Goal: Task Accomplishment & Management: Manage account settings

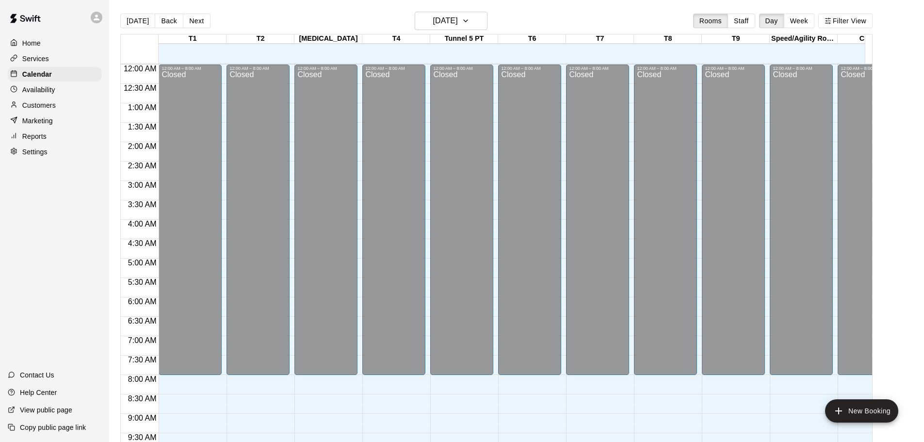
scroll to position [551, 238]
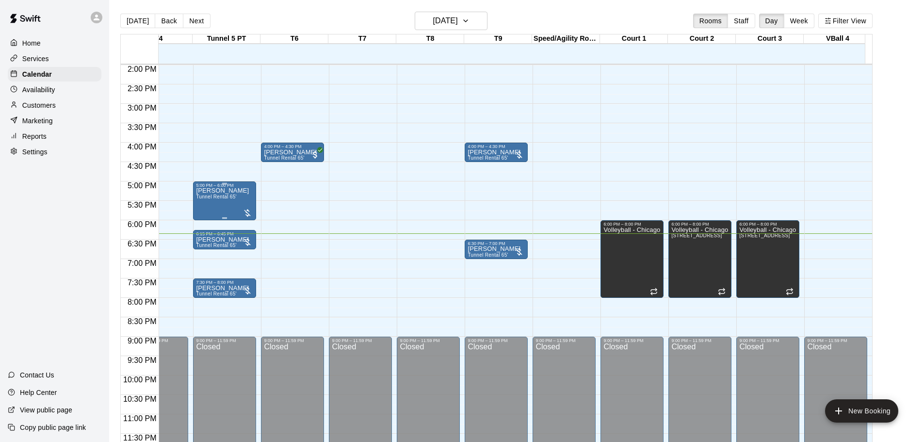
click at [247, 208] on div at bounding box center [248, 213] width 10 height 10
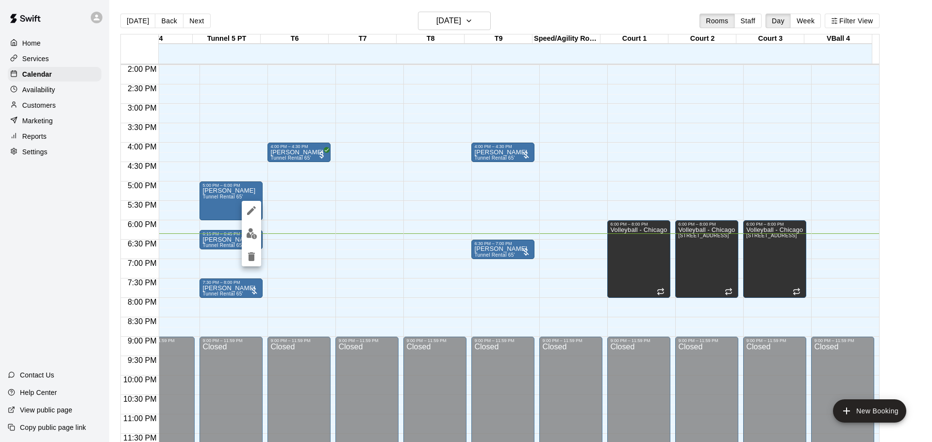
click at [266, 284] on div at bounding box center [466, 221] width 932 height 442
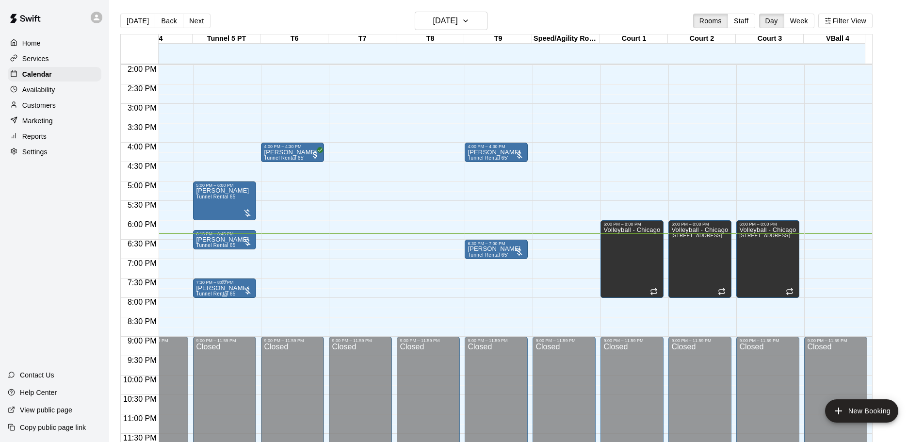
click at [249, 286] on div at bounding box center [248, 291] width 10 height 10
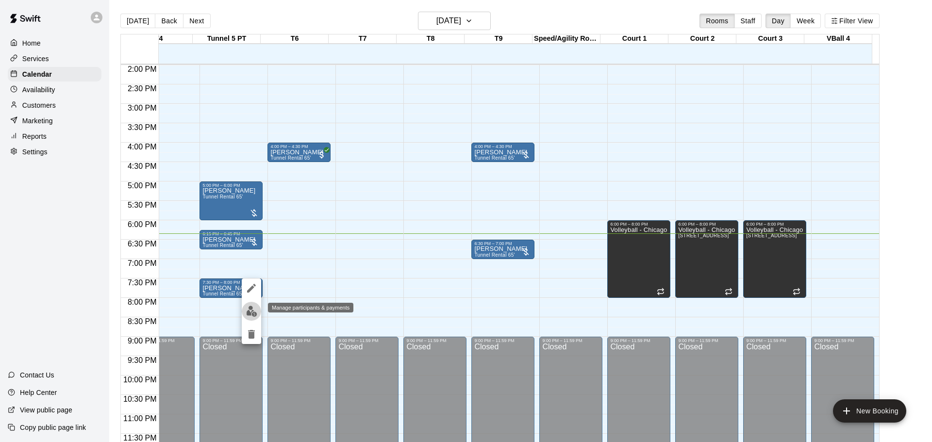
click at [251, 305] on button "edit" at bounding box center [251, 311] width 19 height 19
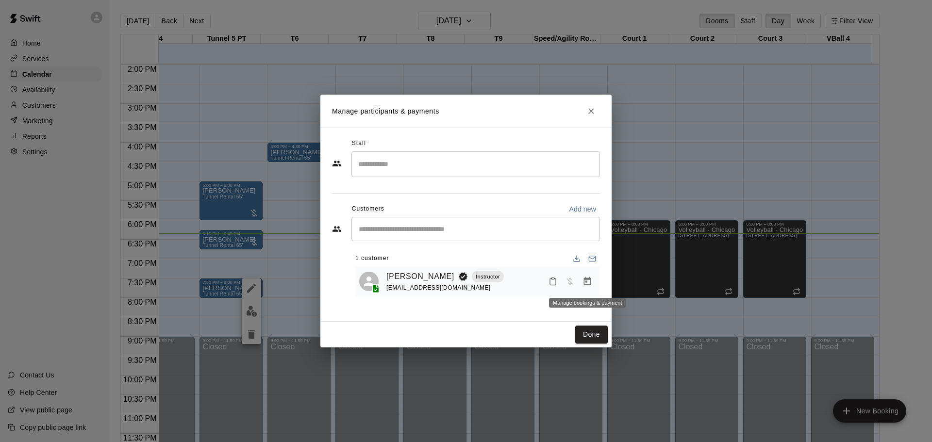
drag, startPoint x: 586, startPoint y: 282, endPoint x: 581, endPoint y: 284, distance: 5.0
click at [581, 284] on button "Manage bookings & payment" at bounding box center [586, 281] width 17 height 17
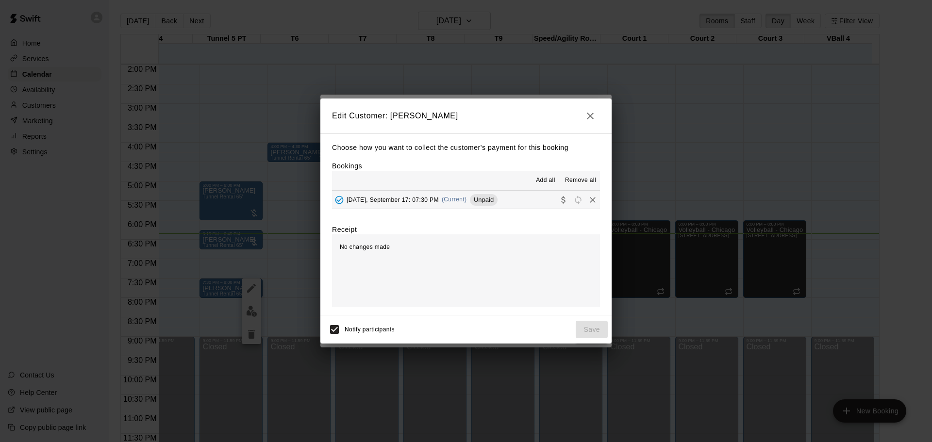
click at [419, 198] on span "[DATE], September 17: 07:30 PM" at bounding box center [393, 199] width 92 height 7
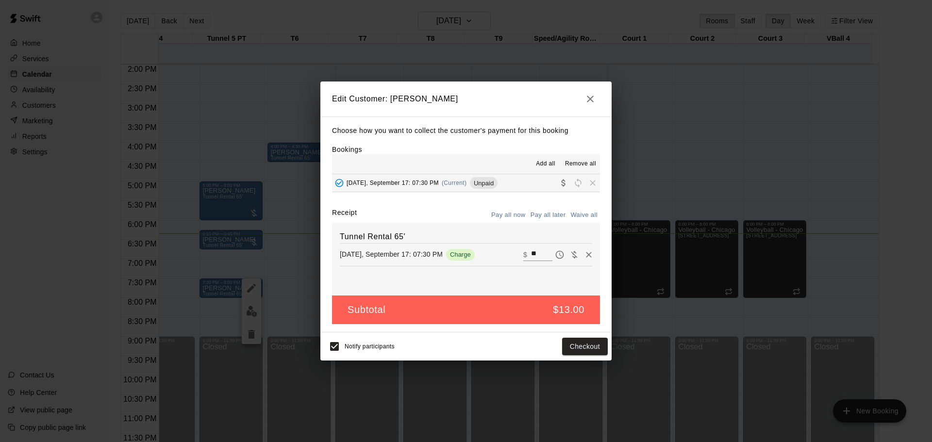
click at [591, 98] on icon "button" at bounding box center [590, 99] width 7 height 7
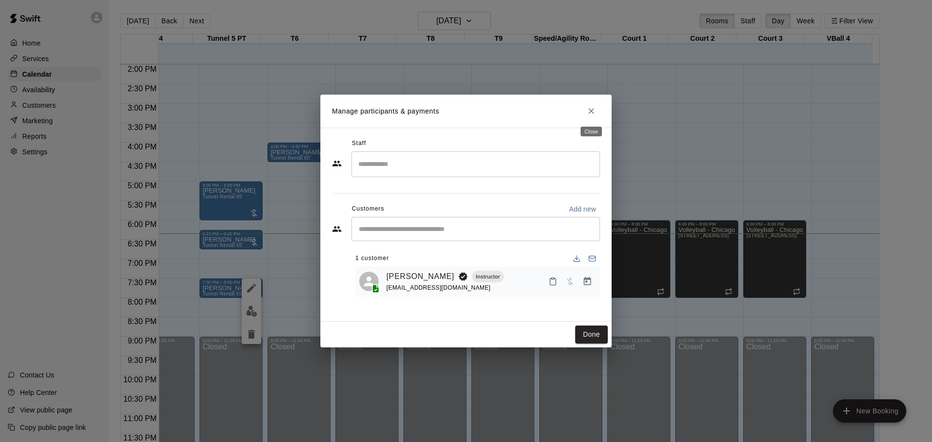
click at [587, 110] on icon "Close" at bounding box center [591, 111] width 10 height 10
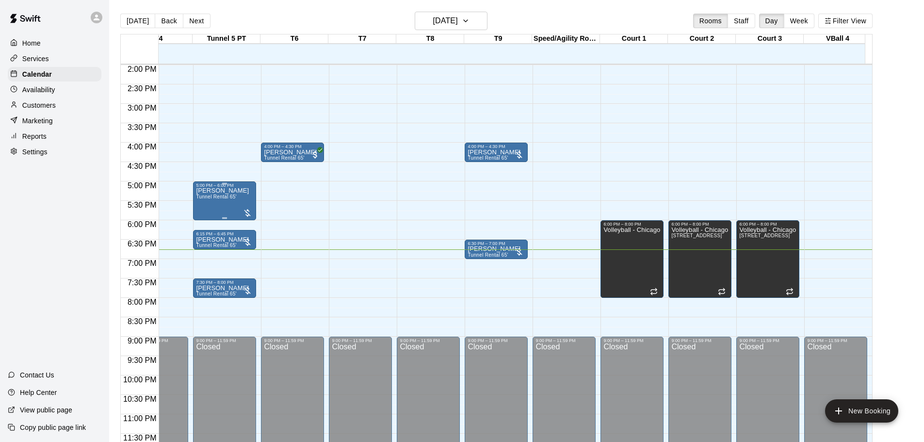
click at [244, 208] on div at bounding box center [248, 213] width 10 height 10
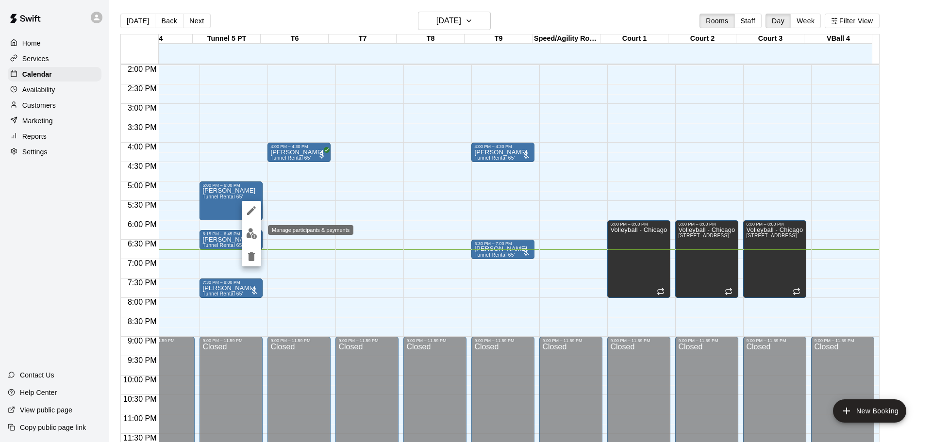
click at [248, 234] on img "edit" at bounding box center [251, 233] width 11 height 11
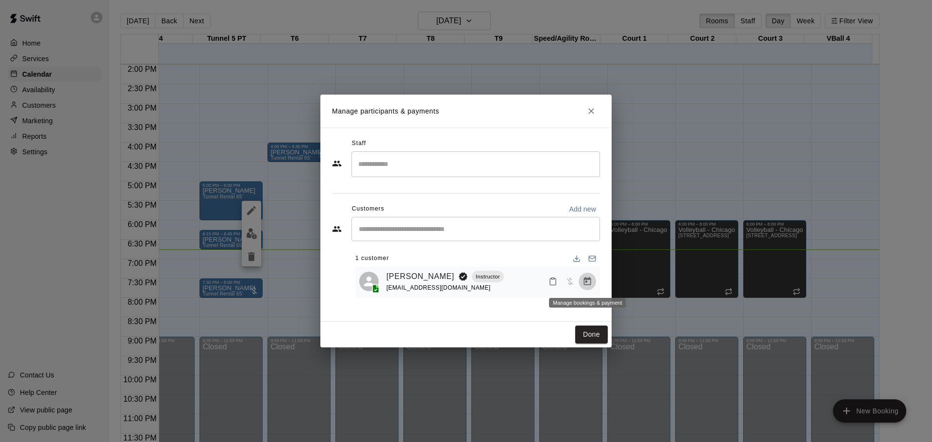
click at [581, 281] on button "Manage bookings & payment" at bounding box center [586, 281] width 17 height 17
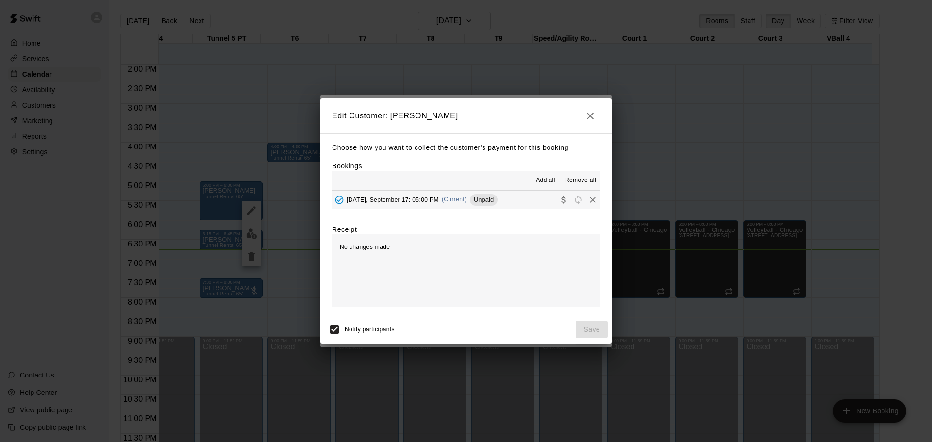
click at [423, 198] on span "[DATE], September 17: 05:00 PM" at bounding box center [393, 199] width 92 height 7
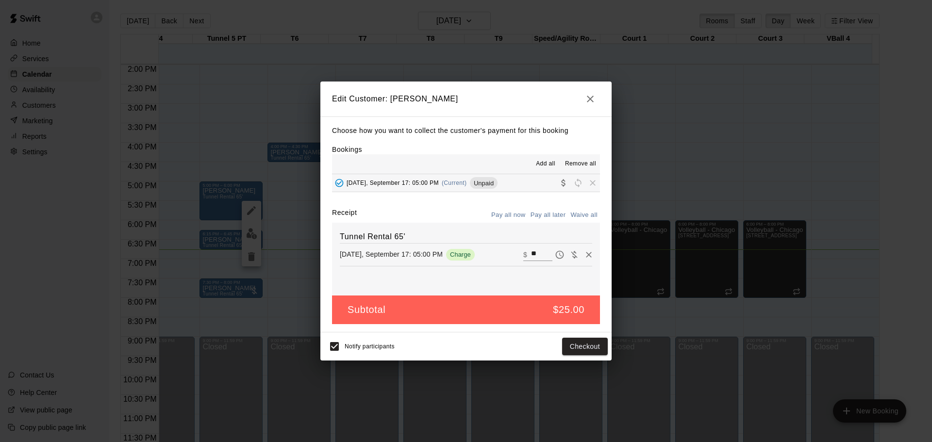
click at [595, 92] on button "button" at bounding box center [589, 98] width 19 height 19
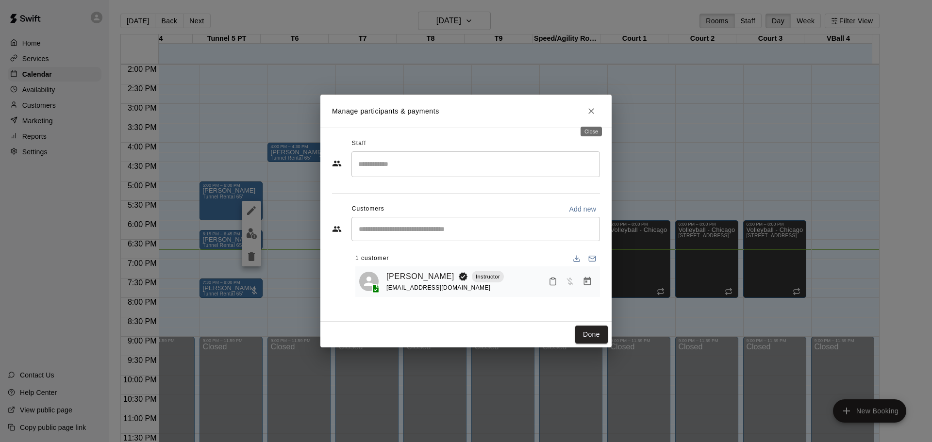
click at [590, 111] on icon "Close" at bounding box center [591, 111] width 10 height 10
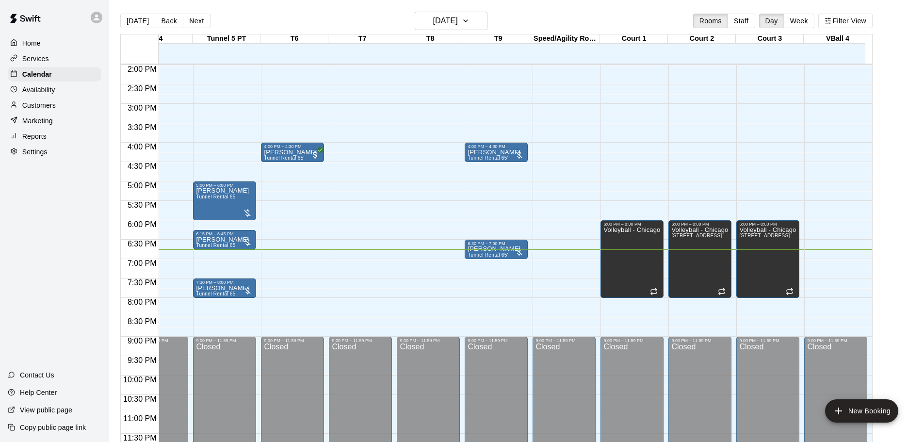
click at [900, 140] on main "[DATE] Back [DATE][DATE] Rooms Staff Day Week Filter View T1 17 Wed T2 17 Wed […" at bounding box center [517, 233] width 808 height 442
click at [247, 237] on div at bounding box center [248, 242] width 10 height 10
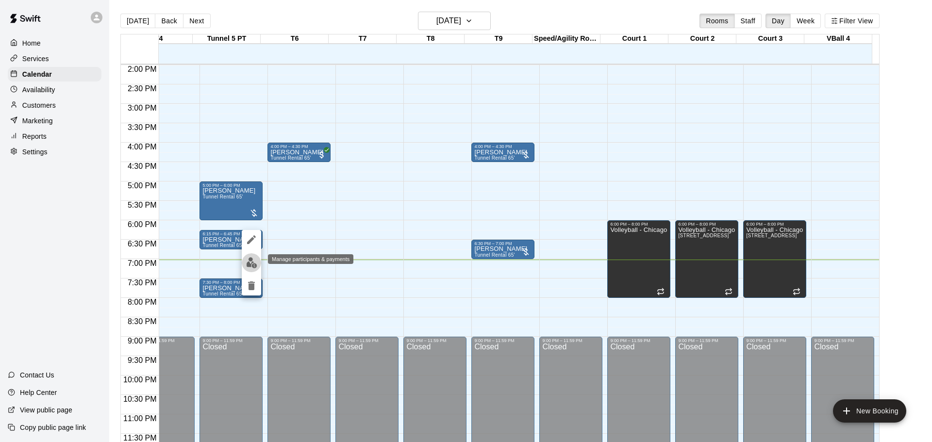
click at [252, 261] on img "edit" at bounding box center [251, 262] width 11 height 11
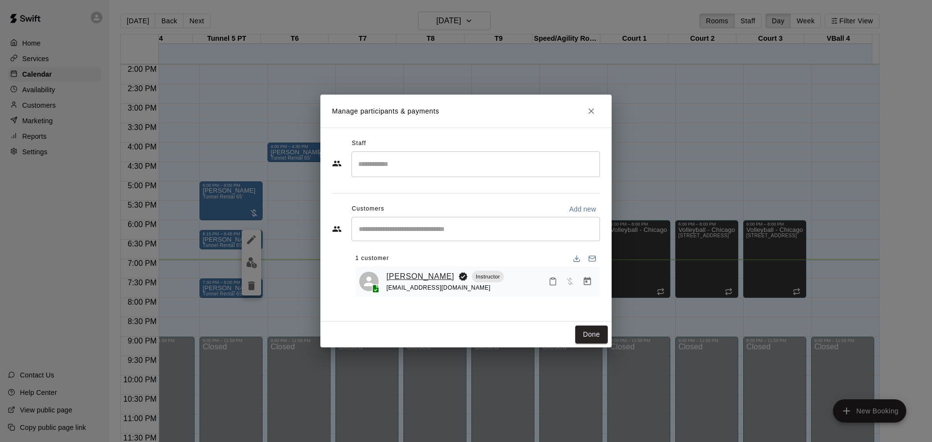
click at [414, 275] on link "[PERSON_NAME]" at bounding box center [420, 276] width 68 height 13
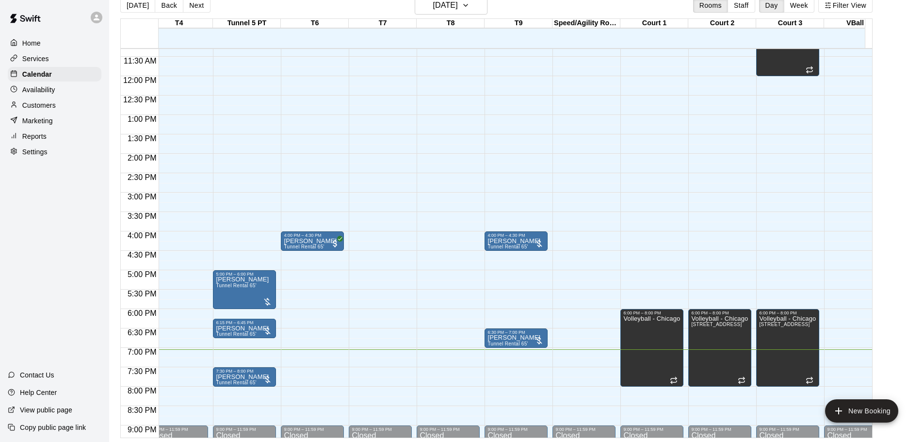
scroll to position [454, 217]
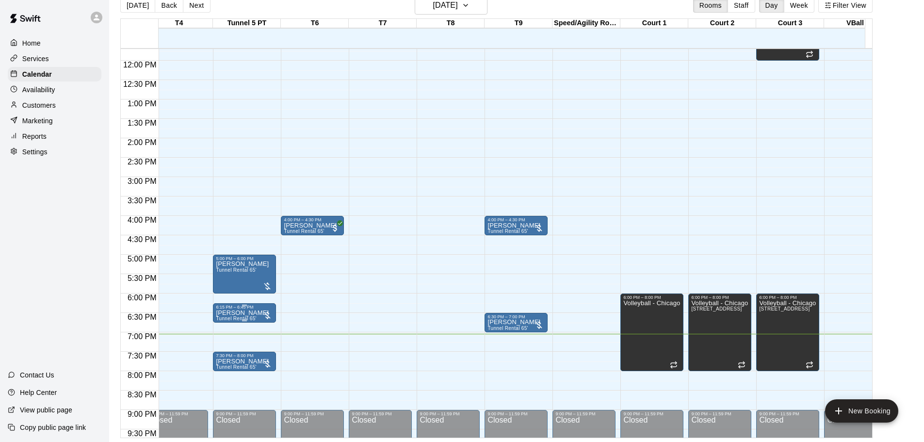
click at [268, 313] on div at bounding box center [268, 316] width 10 height 10
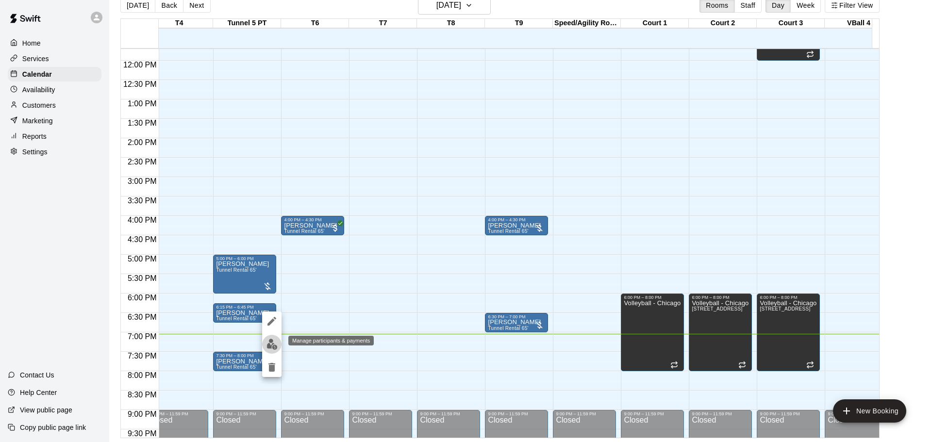
click at [273, 337] on button "edit" at bounding box center [271, 344] width 19 height 19
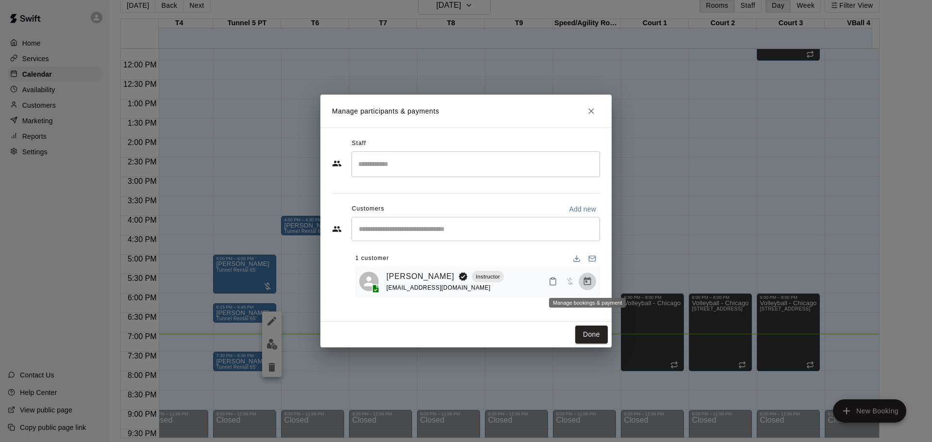
click at [589, 281] on icon "Manage bookings & payment" at bounding box center [587, 281] width 7 height 8
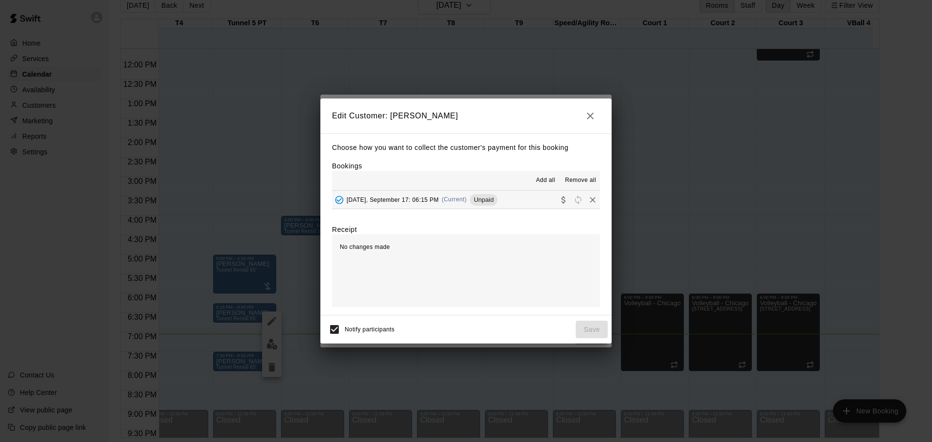
click at [416, 195] on div "[DATE], September 17: 06:15 PM (Current) Unpaid" at bounding box center [414, 200] width 165 height 15
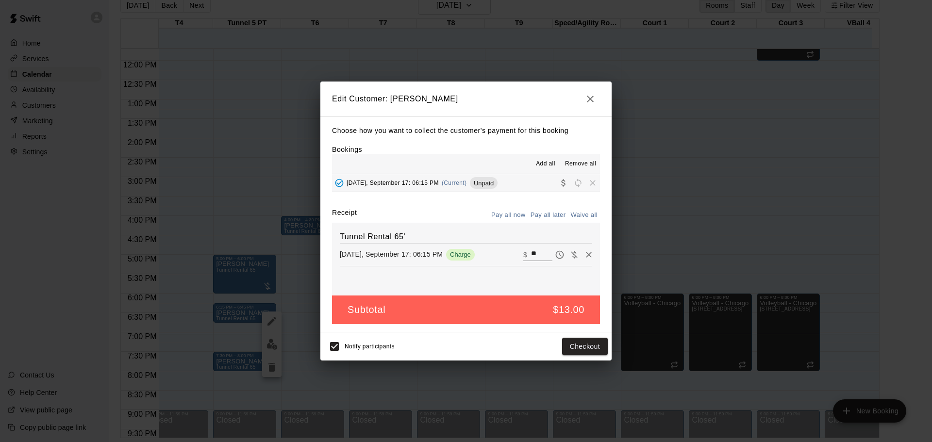
click at [515, 212] on button "Pay all now" at bounding box center [508, 215] width 39 height 15
click at [548, 160] on span "Add all" at bounding box center [545, 164] width 19 height 10
click at [591, 99] on icon "button" at bounding box center [590, 99] width 12 height 12
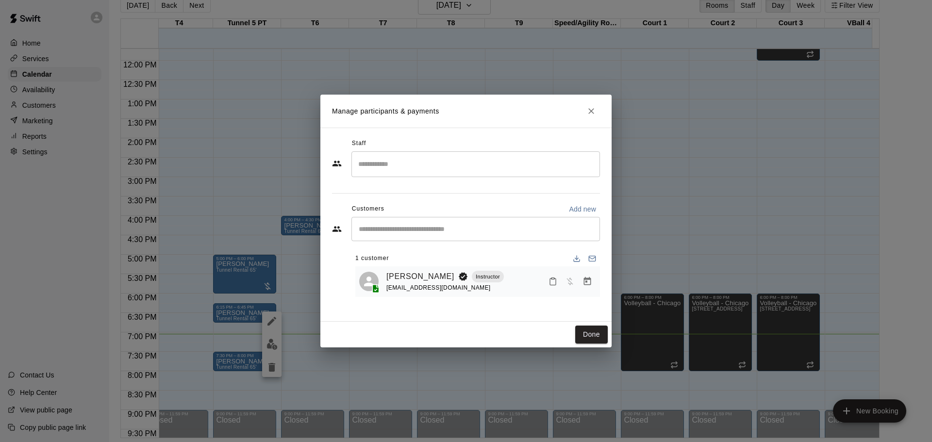
click at [590, 112] on icon "Close" at bounding box center [591, 111] width 6 height 6
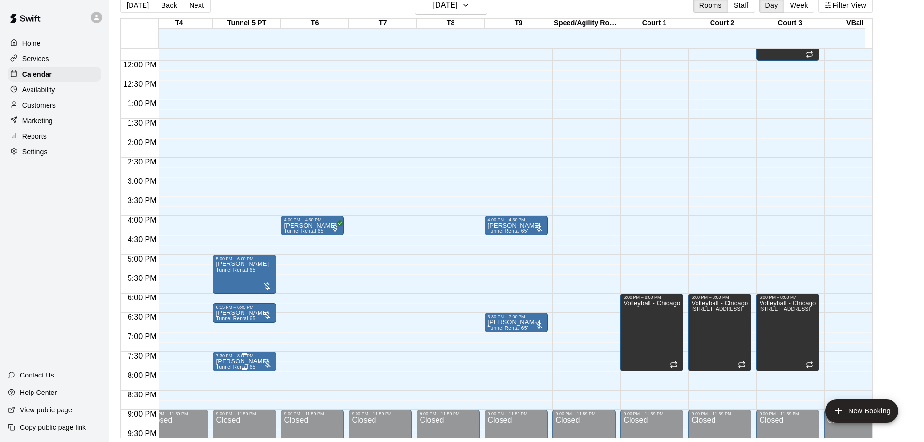
click at [268, 361] on div at bounding box center [268, 364] width 10 height 10
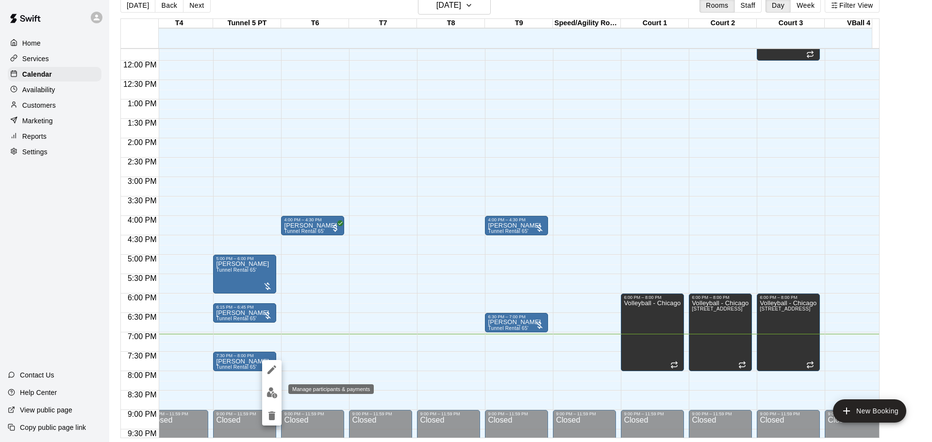
click at [273, 391] on img "edit" at bounding box center [271, 392] width 11 height 11
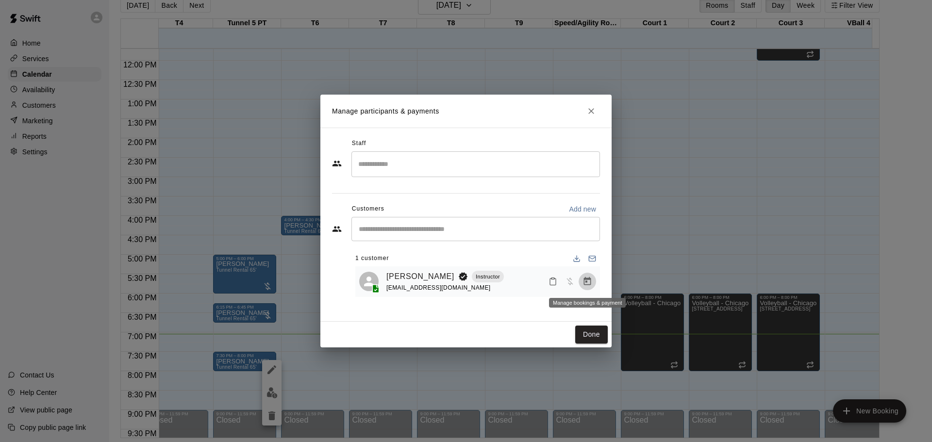
click at [587, 286] on icon "Manage bookings & payment" at bounding box center [587, 282] width 10 height 10
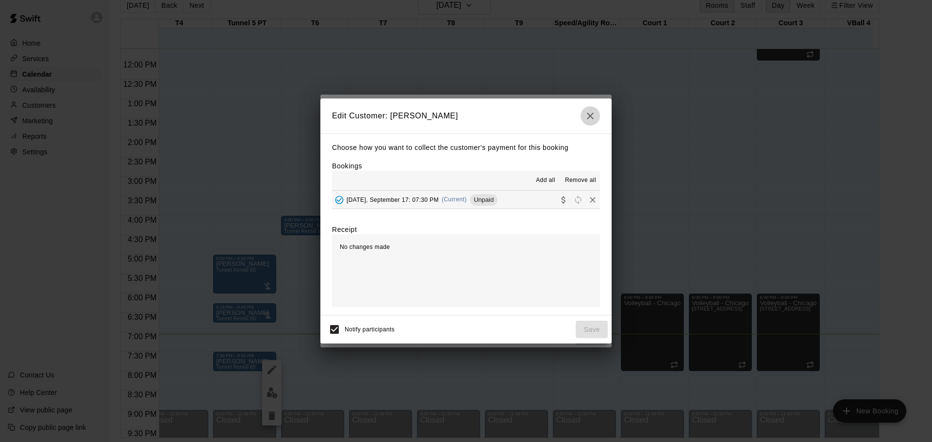
click at [589, 117] on icon "button" at bounding box center [590, 116] width 7 height 7
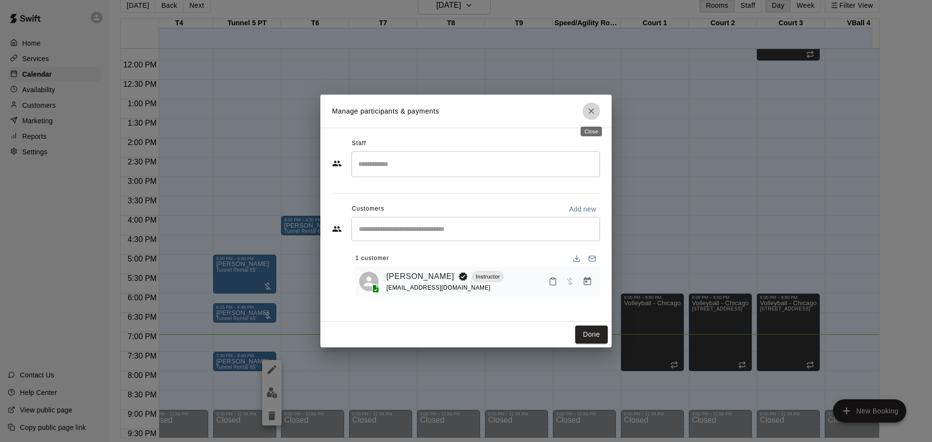
click at [594, 111] on icon "Close" at bounding box center [591, 111] width 10 height 10
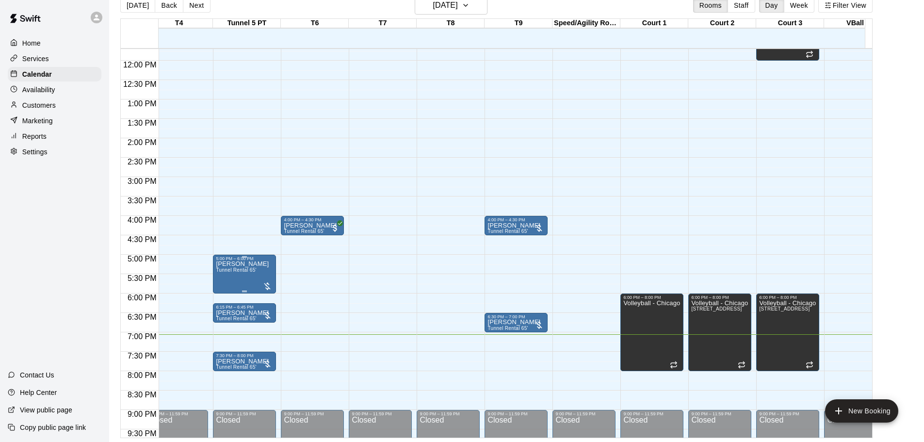
click at [266, 285] on div at bounding box center [268, 286] width 10 height 10
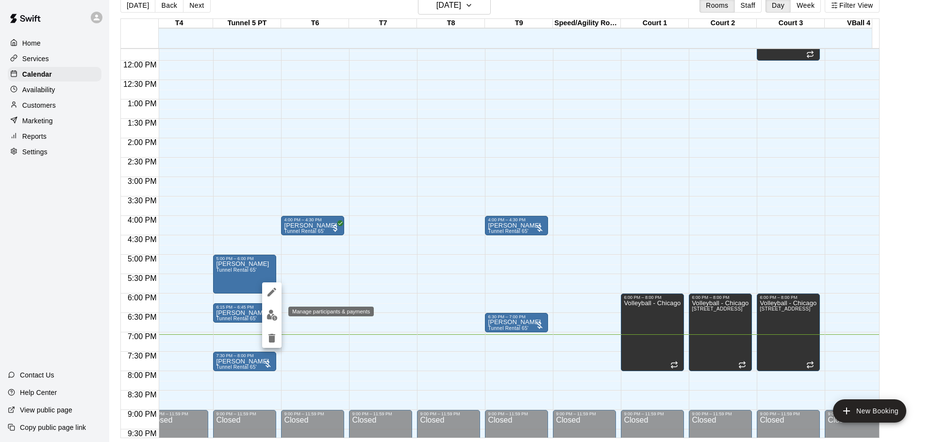
click at [274, 311] on img "edit" at bounding box center [271, 315] width 11 height 11
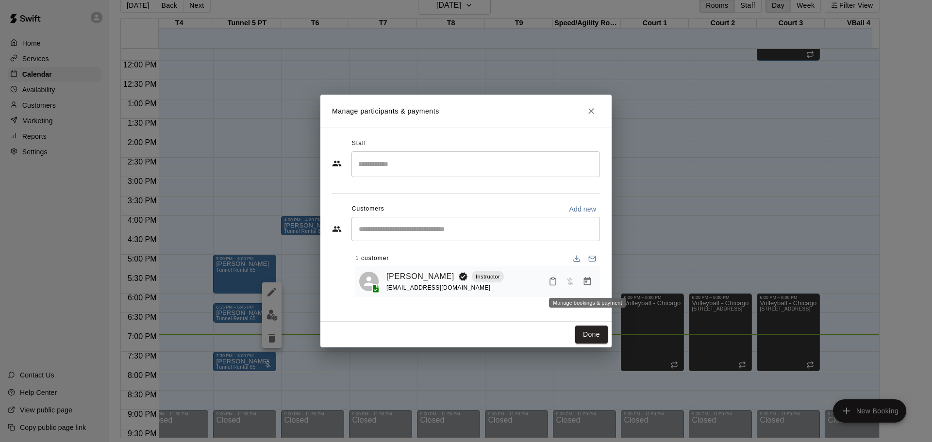
click at [591, 283] on button "Manage bookings & payment" at bounding box center [586, 281] width 17 height 17
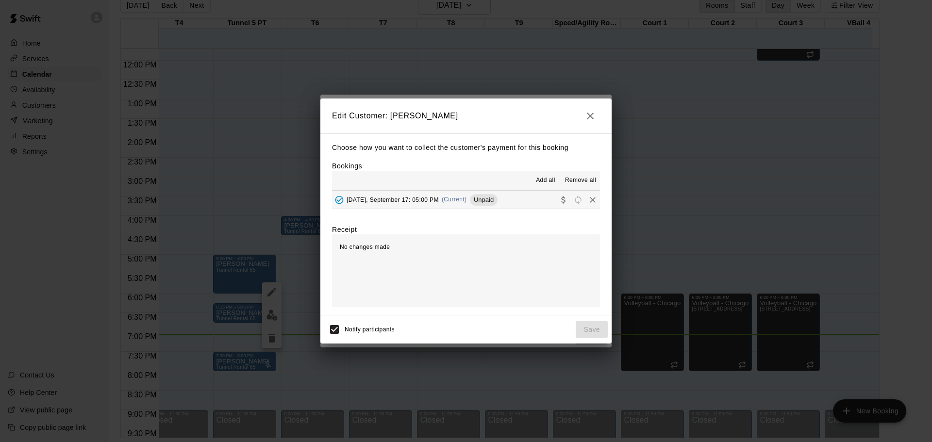
click at [436, 198] on span "[DATE], September 17: 05:00 PM" at bounding box center [393, 199] width 92 height 7
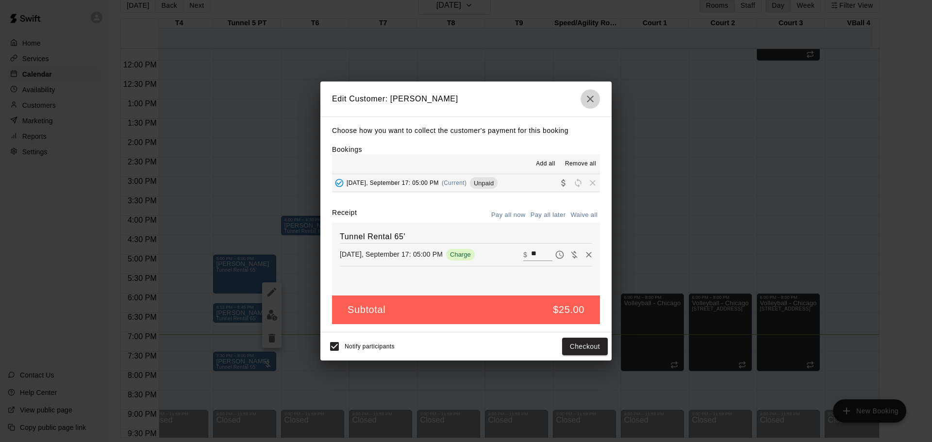
click at [586, 93] on icon "button" at bounding box center [590, 99] width 12 height 12
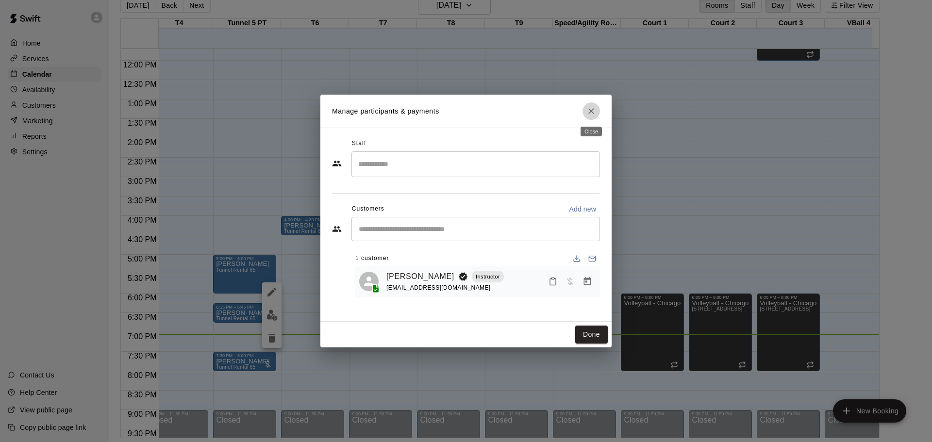
click at [592, 111] on icon "Close" at bounding box center [591, 111] width 6 height 6
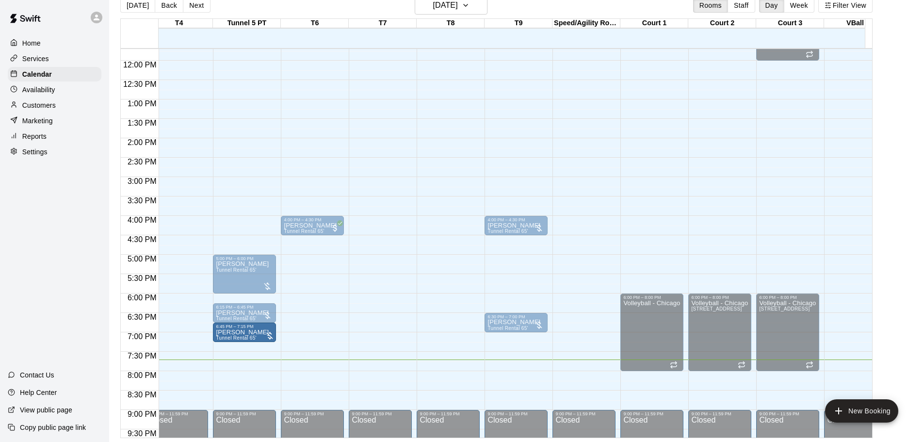
drag, startPoint x: 245, startPoint y: 365, endPoint x: 248, endPoint y: 341, distance: 24.0
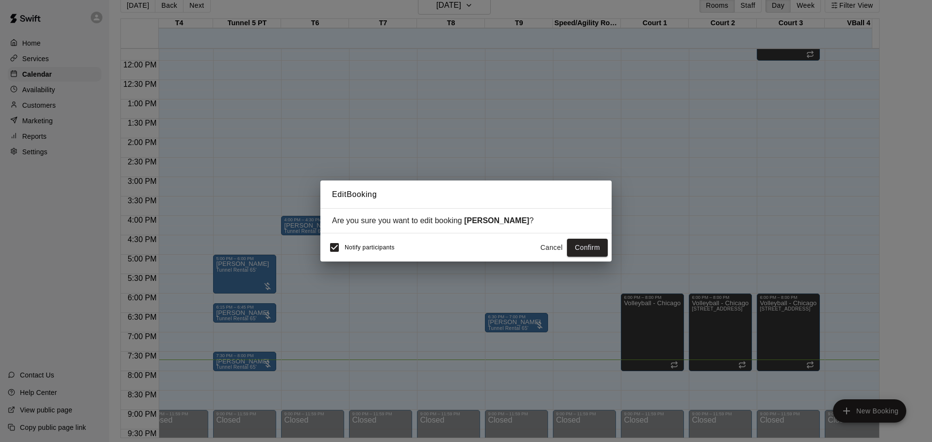
click at [547, 246] on button "Cancel" at bounding box center [551, 248] width 31 height 18
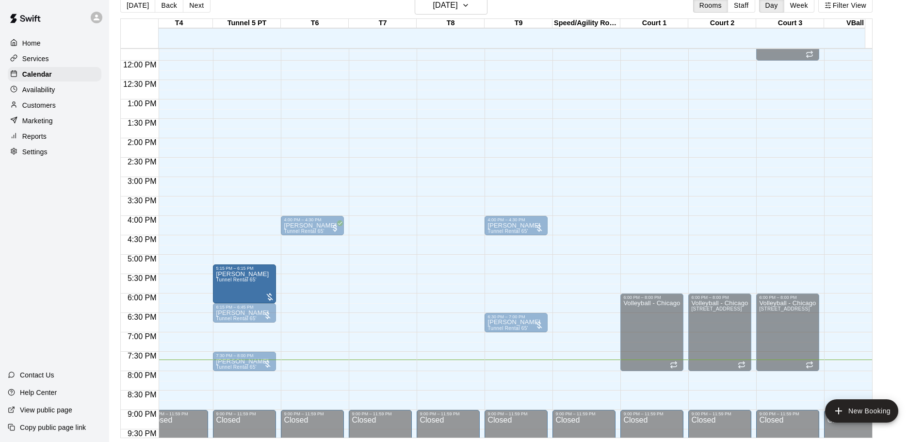
drag, startPoint x: 248, startPoint y: 274, endPoint x: 251, endPoint y: 286, distance: 13.1
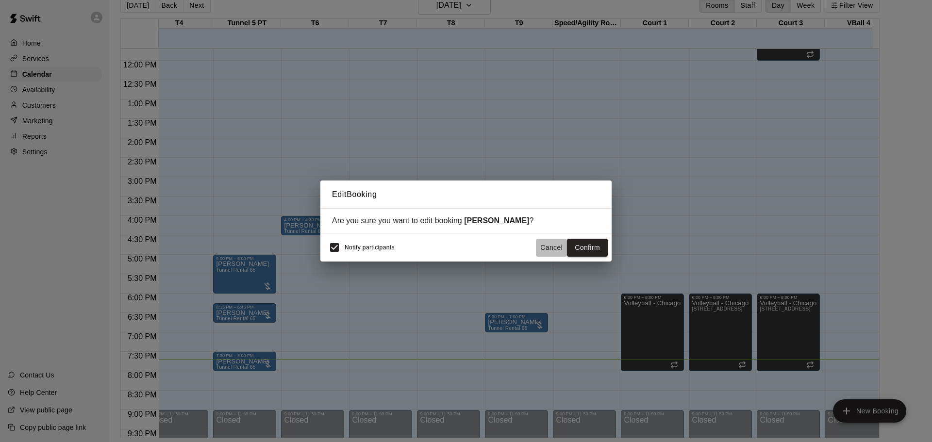
click at [548, 246] on button "Cancel" at bounding box center [551, 248] width 31 height 18
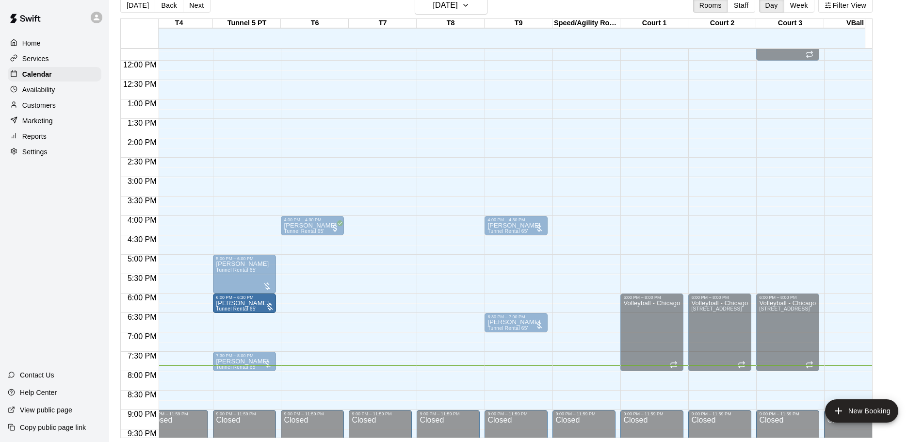
drag, startPoint x: 255, startPoint y: 309, endPoint x: 257, endPoint y: 302, distance: 6.5
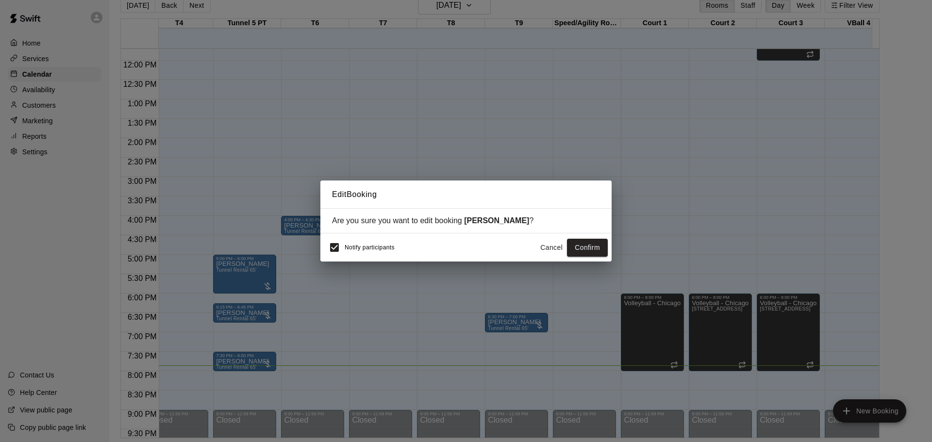
click at [558, 247] on button "Cancel" at bounding box center [551, 248] width 31 height 18
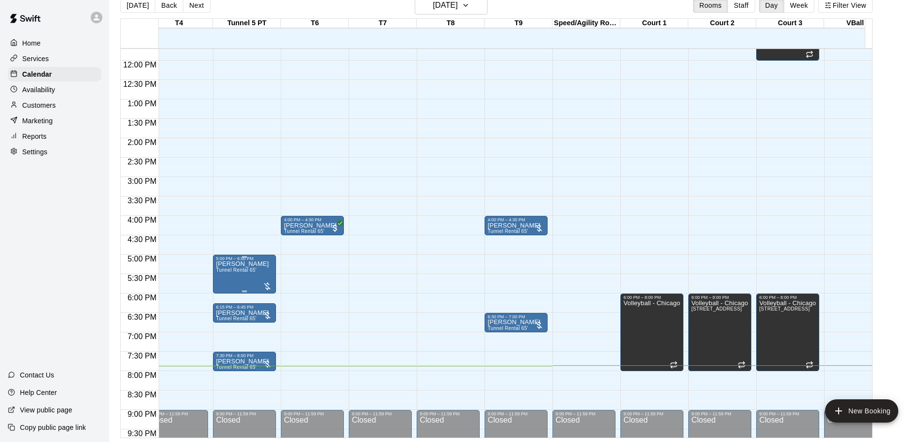
click at [264, 286] on div at bounding box center [268, 286] width 10 height 10
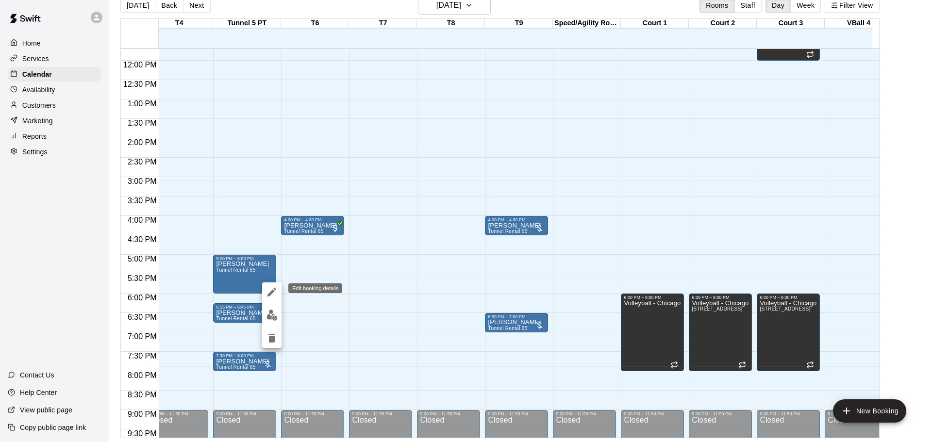
click at [273, 288] on icon "edit" at bounding box center [272, 292] width 12 height 12
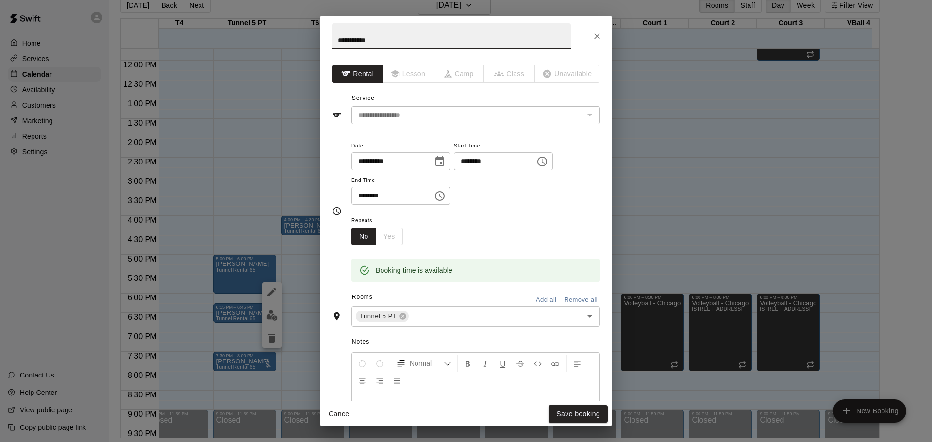
click at [594, 34] on icon "Close" at bounding box center [597, 36] width 6 height 6
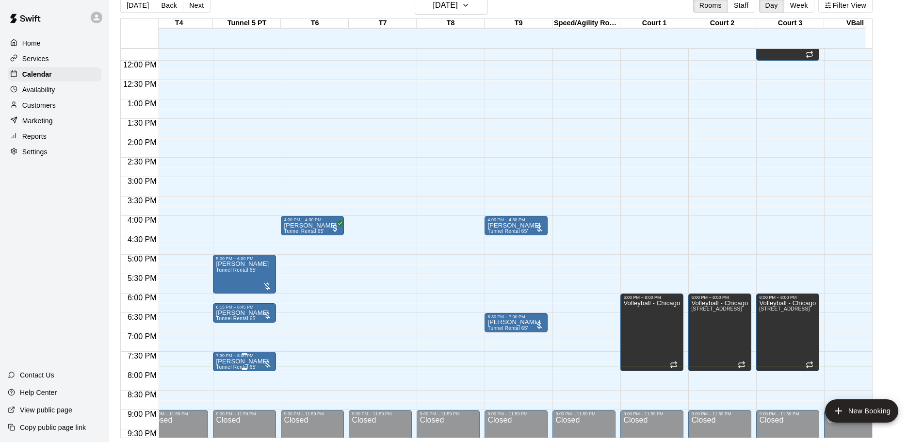
click at [266, 361] on div at bounding box center [268, 364] width 10 height 10
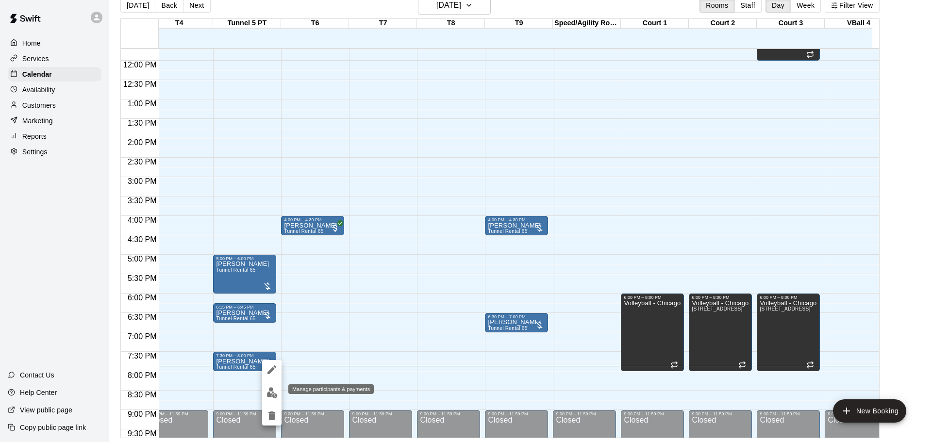
click at [275, 399] on button "edit" at bounding box center [271, 392] width 19 height 19
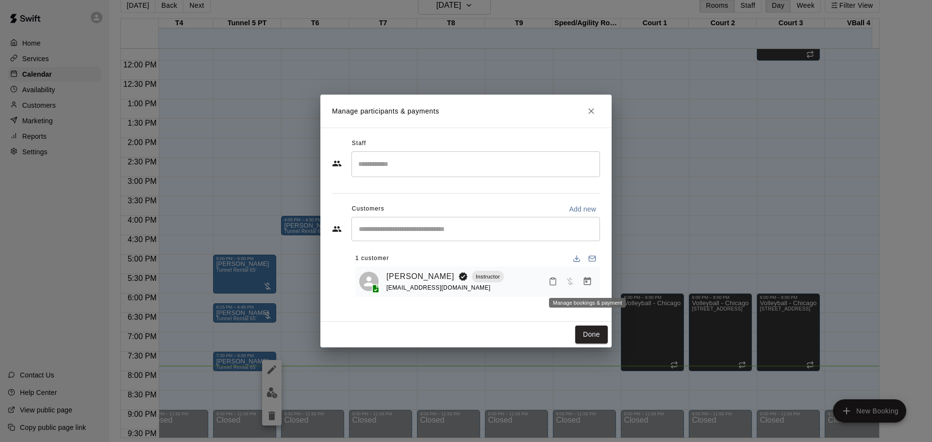
click at [586, 284] on icon "Manage bookings & payment" at bounding box center [587, 282] width 10 height 10
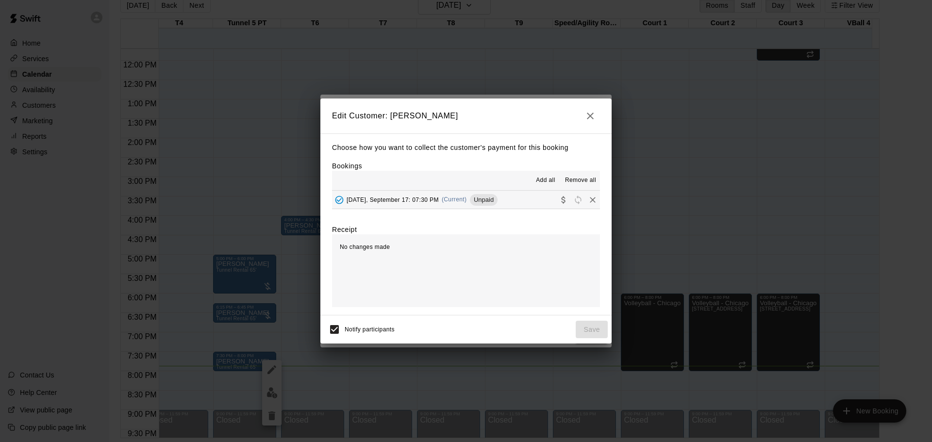
click at [406, 200] on span "[DATE], September 17: 07:30 PM" at bounding box center [393, 199] width 92 height 7
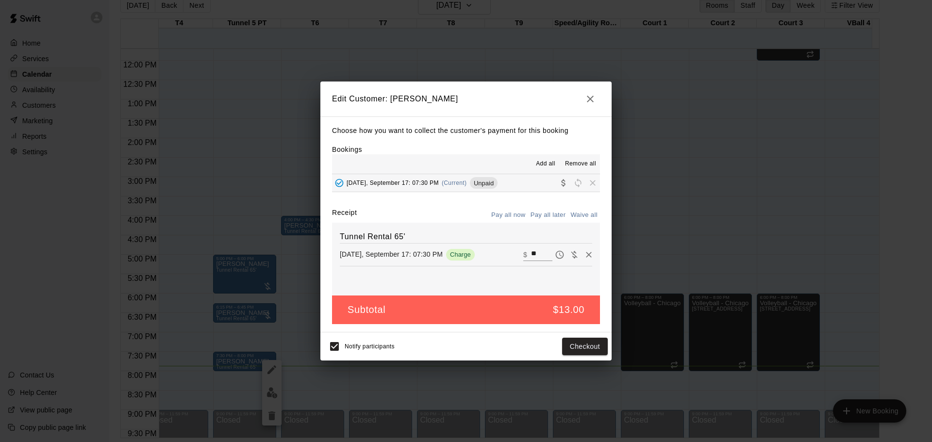
click at [592, 101] on icon "button" at bounding box center [590, 99] width 12 height 12
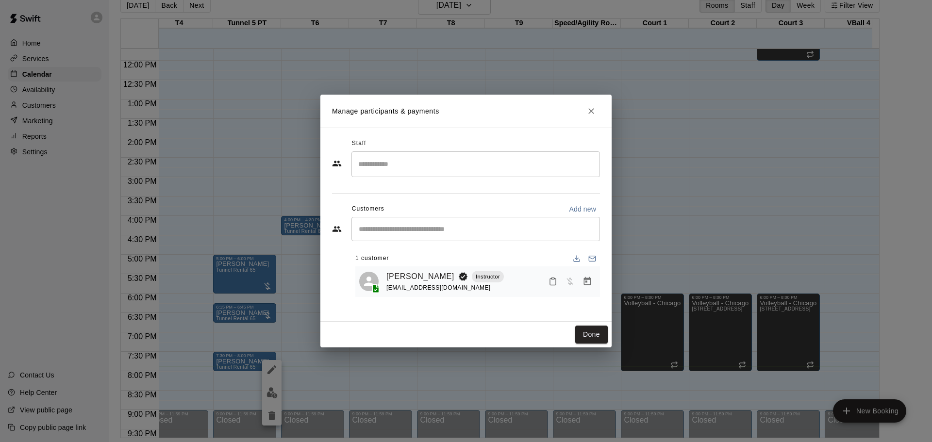
click at [589, 111] on icon "Close" at bounding box center [591, 111] width 10 height 10
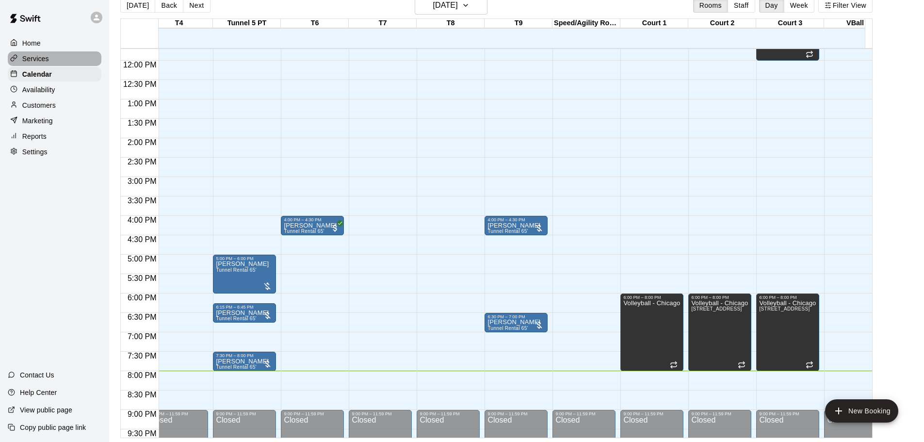
click at [31, 57] on p "Services" at bounding box center [35, 59] width 27 height 10
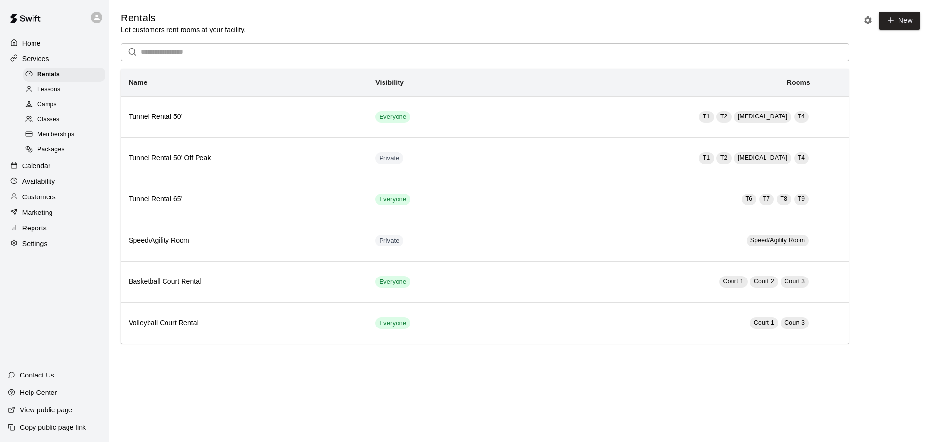
click at [50, 212] on div "Marketing" at bounding box center [55, 212] width 94 height 15
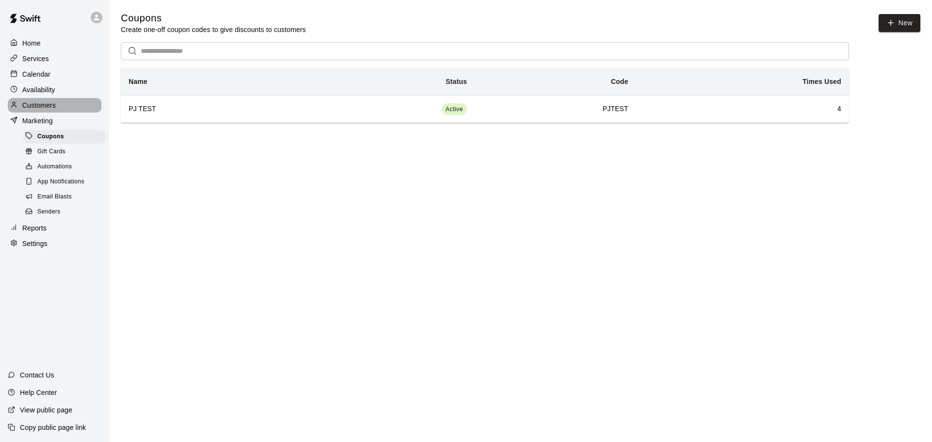
click at [52, 102] on div "Customers" at bounding box center [55, 105] width 94 height 15
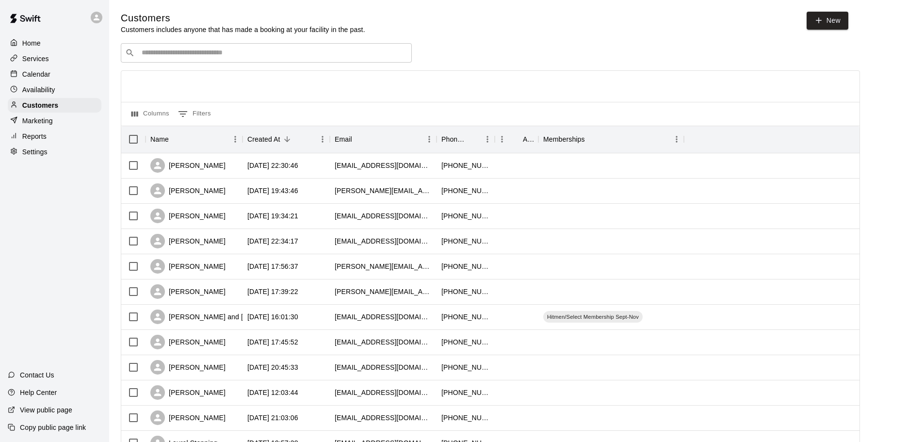
click at [45, 37] on div "Home" at bounding box center [55, 43] width 94 height 15
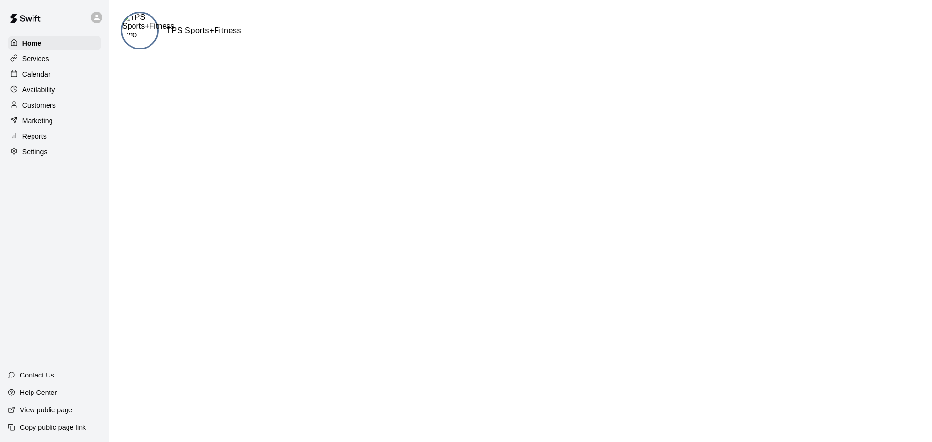
click at [39, 70] on div "Calendar" at bounding box center [55, 74] width 94 height 15
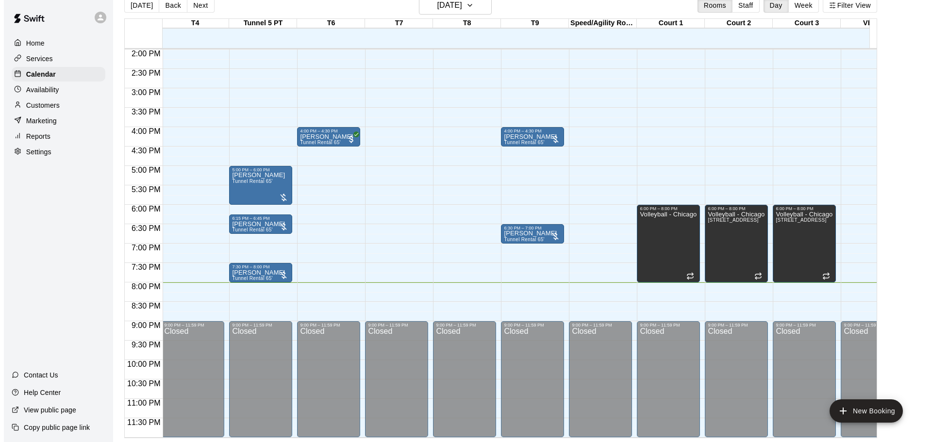
scroll to position [0, 227]
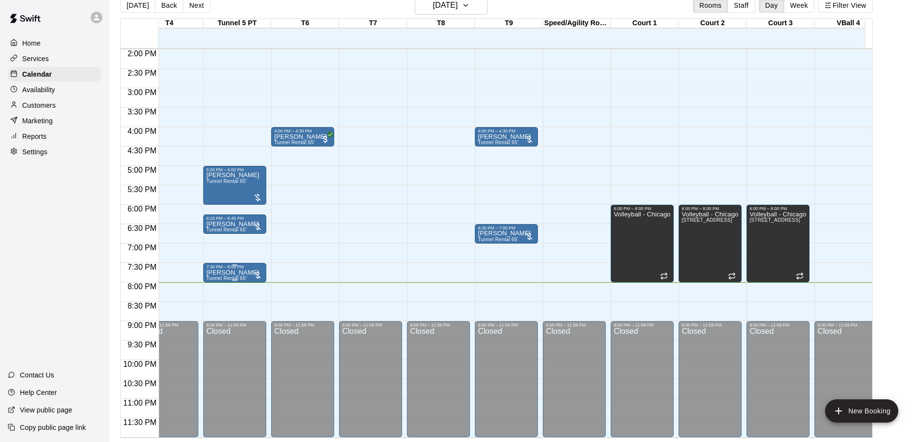
click at [256, 270] on div at bounding box center [258, 275] width 10 height 10
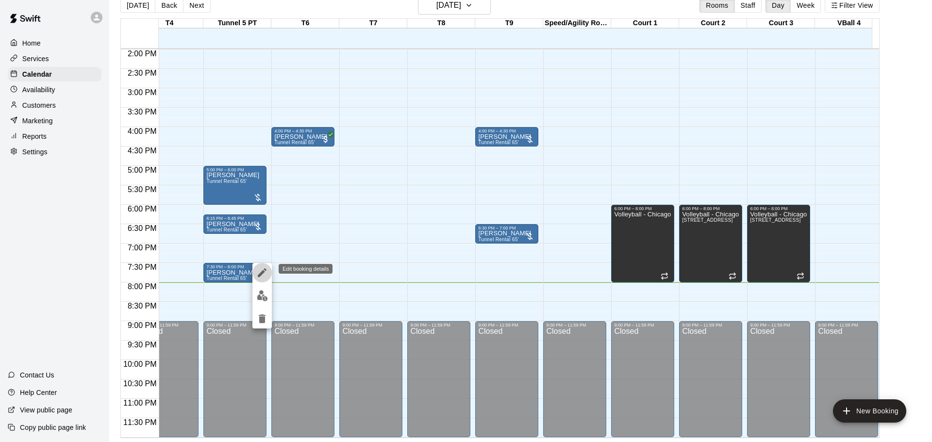
click at [260, 271] on icon "edit" at bounding box center [262, 273] width 12 height 12
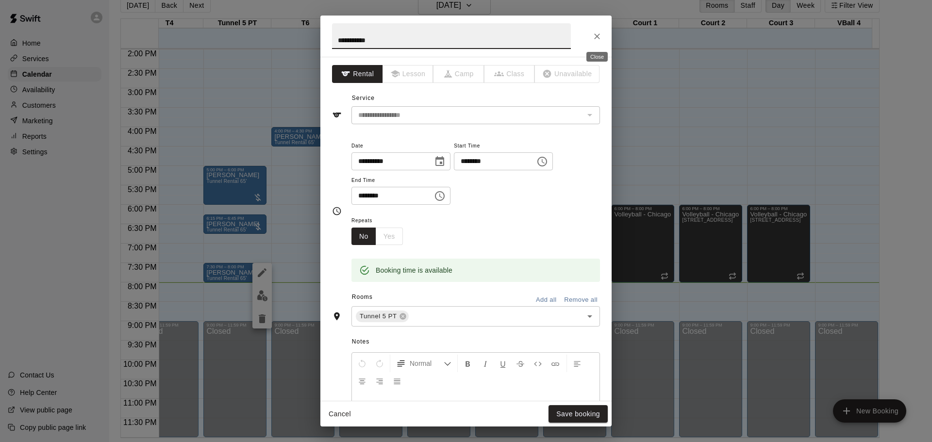
click at [598, 33] on icon "Close" at bounding box center [597, 37] width 10 height 10
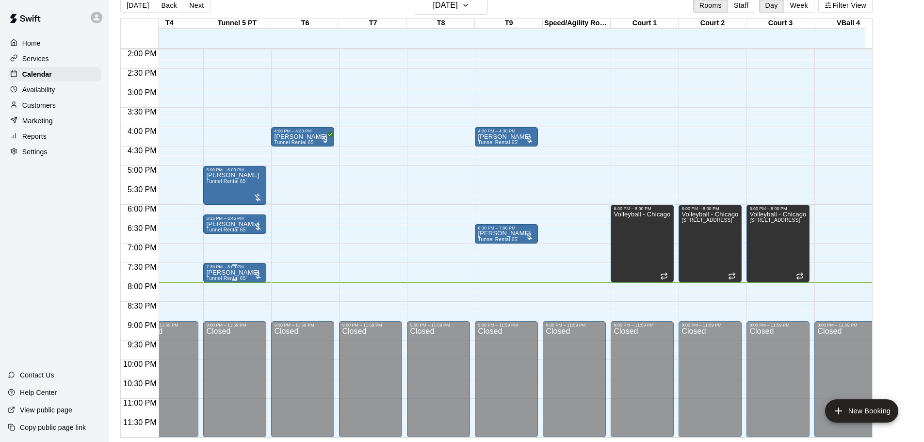
click at [259, 270] on div at bounding box center [258, 275] width 10 height 10
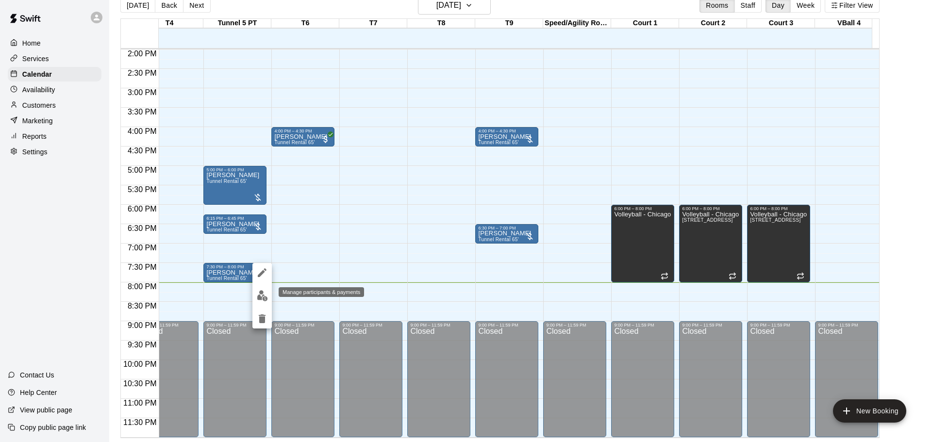
click at [259, 294] on img "edit" at bounding box center [262, 295] width 11 height 11
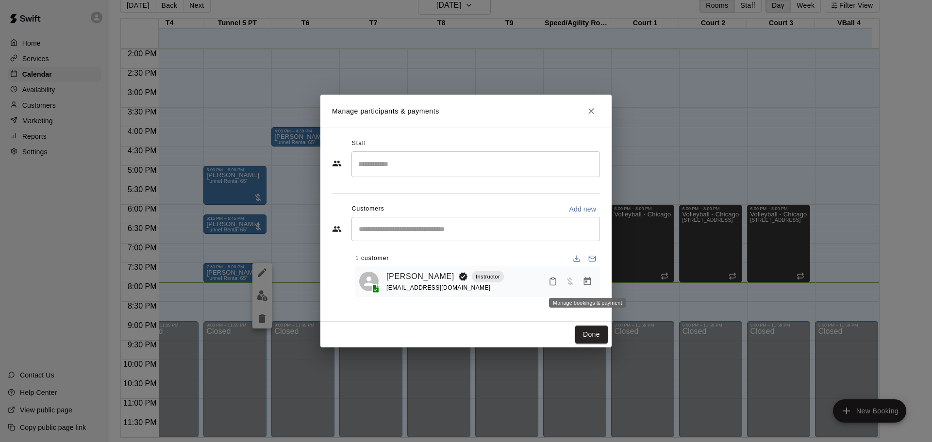
click at [587, 284] on icon "Manage bookings & payment" at bounding box center [587, 282] width 10 height 10
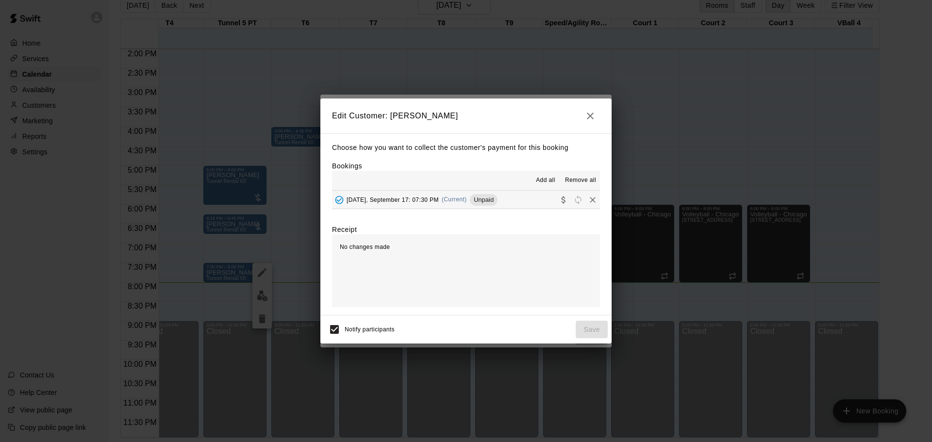
click at [403, 193] on div "[DATE], September 17: 07:30 PM (Current) Unpaid" at bounding box center [414, 200] width 165 height 15
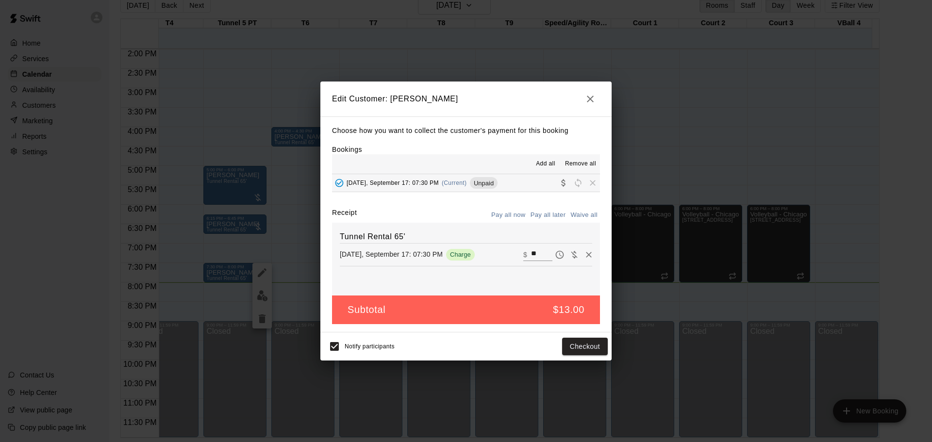
click at [594, 96] on icon "button" at bounding box center [590, 99] width 12 height 12
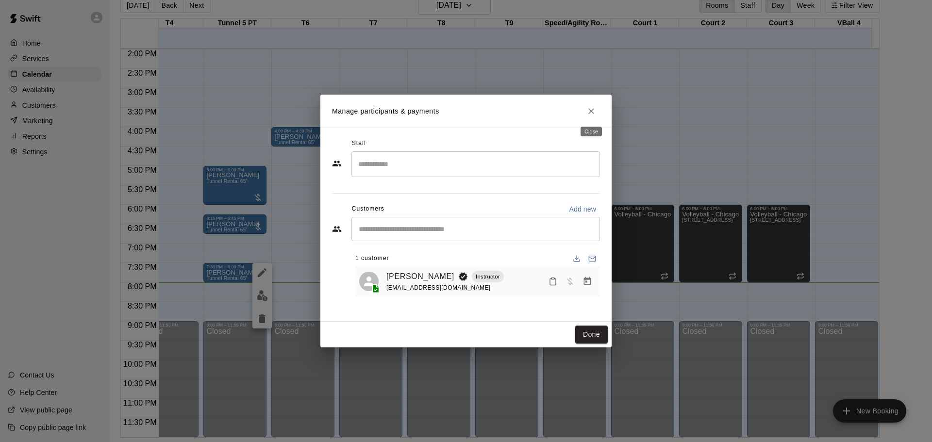
click at [593, 107] on icon "Close" at bounding box center [591, 111] width 10 height 10
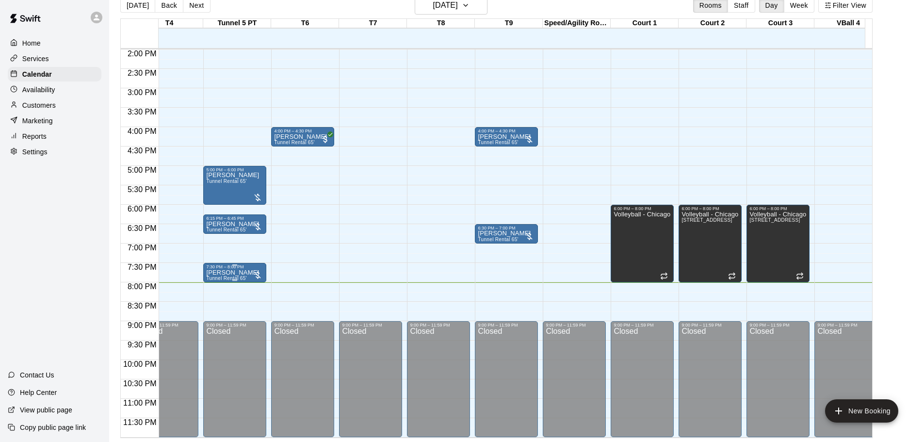
click at [259, 270] on div at bounding box center [258, 275] width 10 height 10
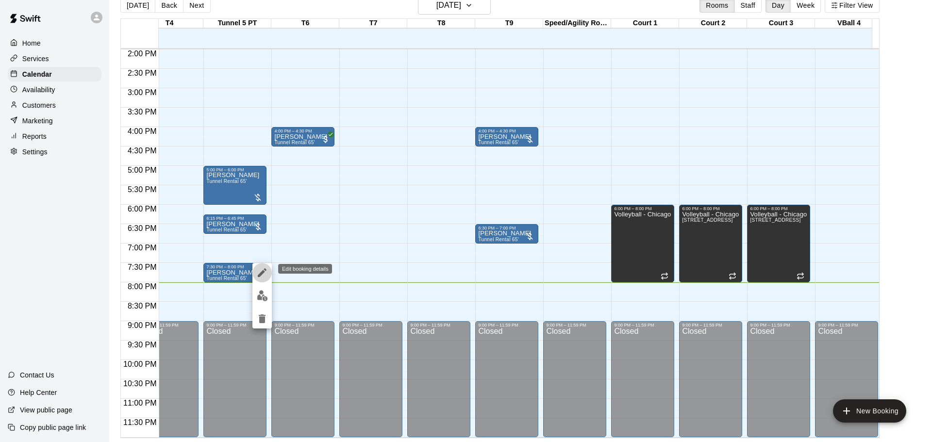
click at [259, 272] on icon "edit" at bounding box center [262, 273] width 12 height 12
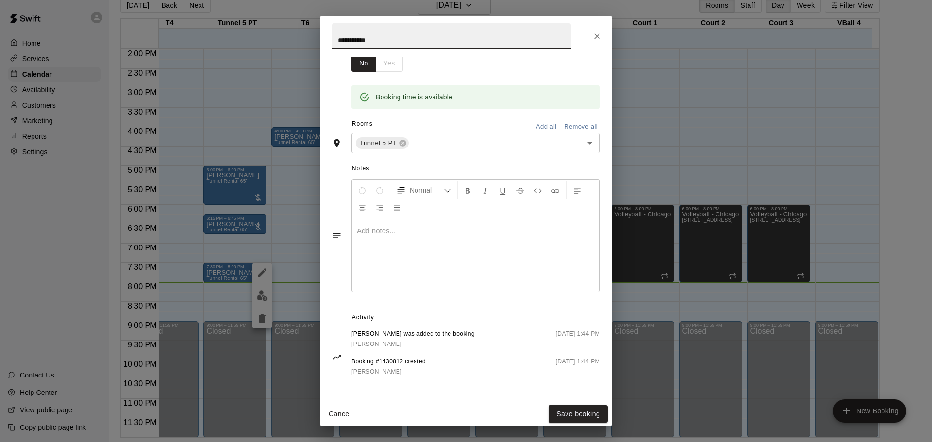
scroll to position [0, 0]
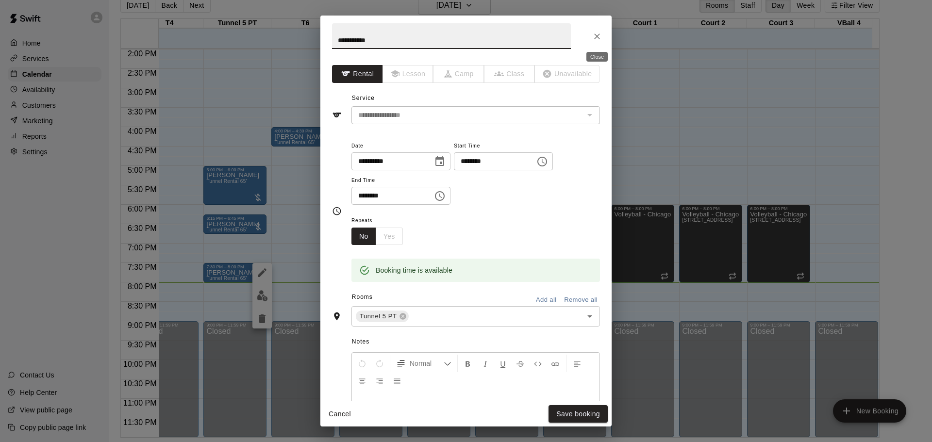
click at [600, 39] on icon "Close" at bounding box center [597, 37] width 10 height 10
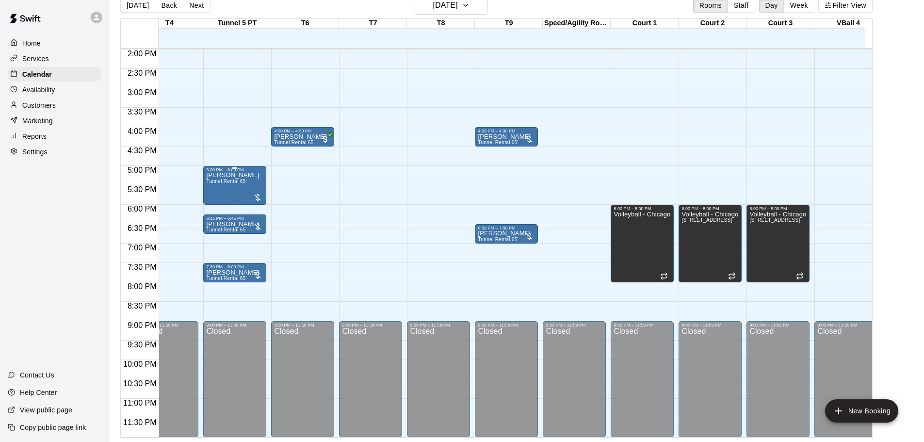
click at [261, 193] on div at bounding box center [258, 198] width 10 height 10
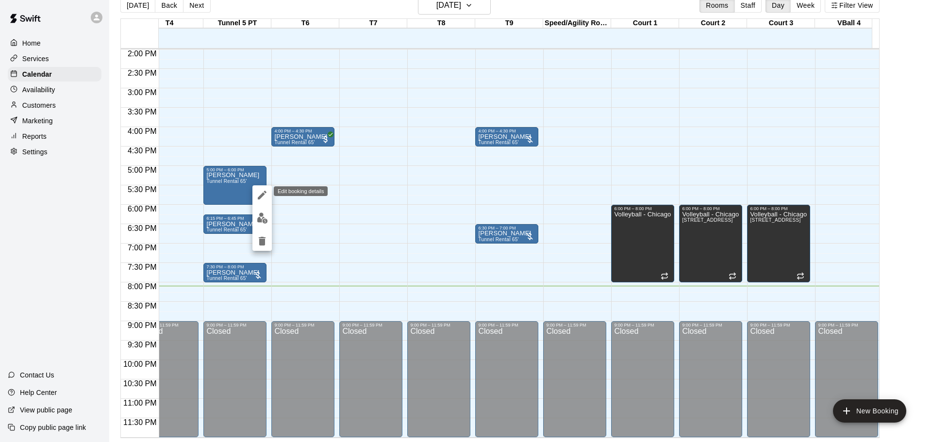
click at [255, 194] on button "edit" at bounding box center [261, 194] width 19 height 19
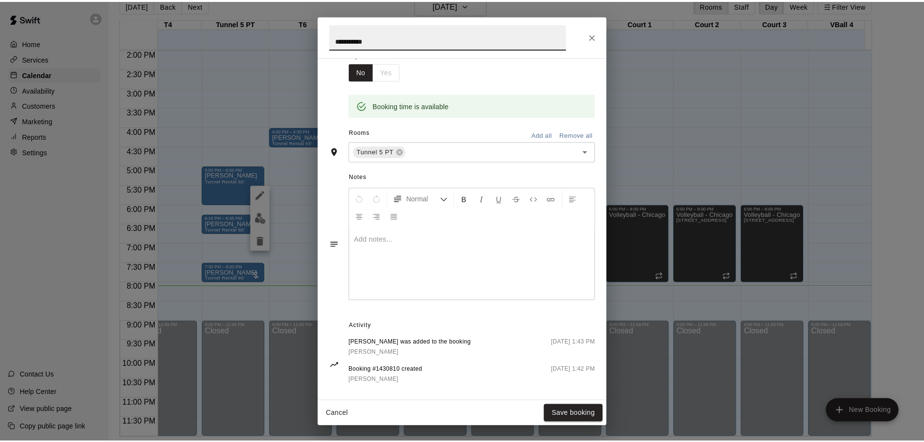
scroll to position [176, 0]
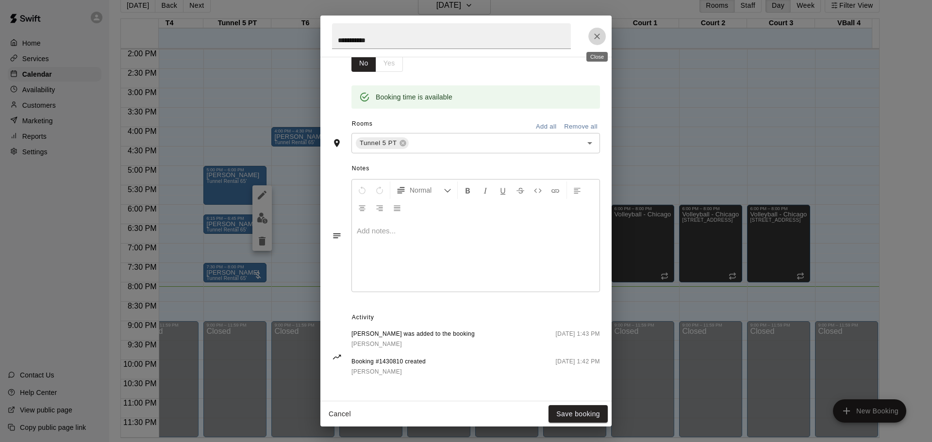
click at [593, 36] on icon "Close" at bounding box center [597, 37] width 10 height 10
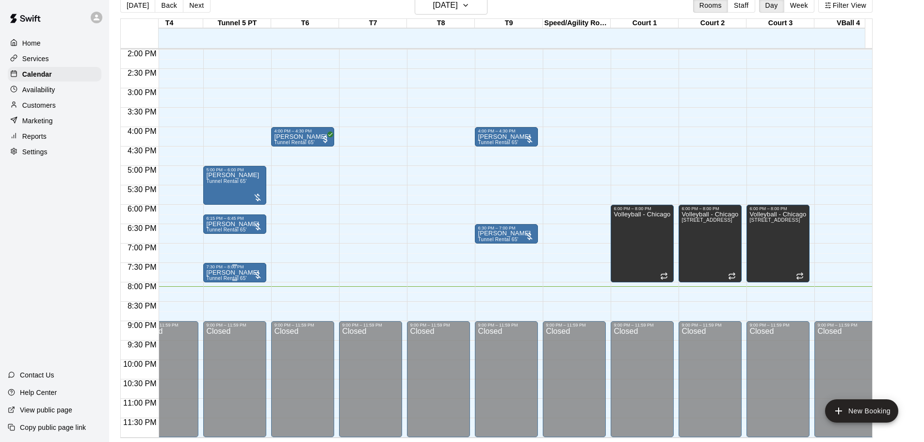
click at [257, 270] on div at bounding box center [258, 275] width 10 height 10
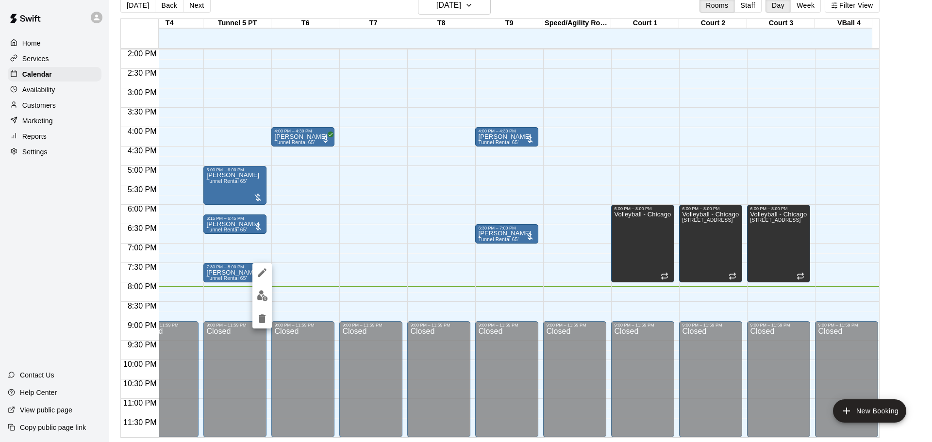
click at [898, 212] on div at bounding box center [466, 221] width 932 height 442
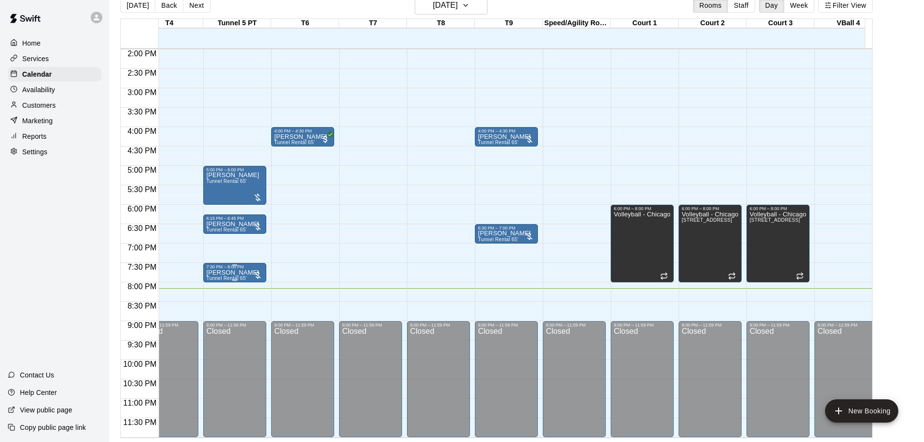
click at [256, 268] on div at bounding box center [258, 274] width 10 height 12
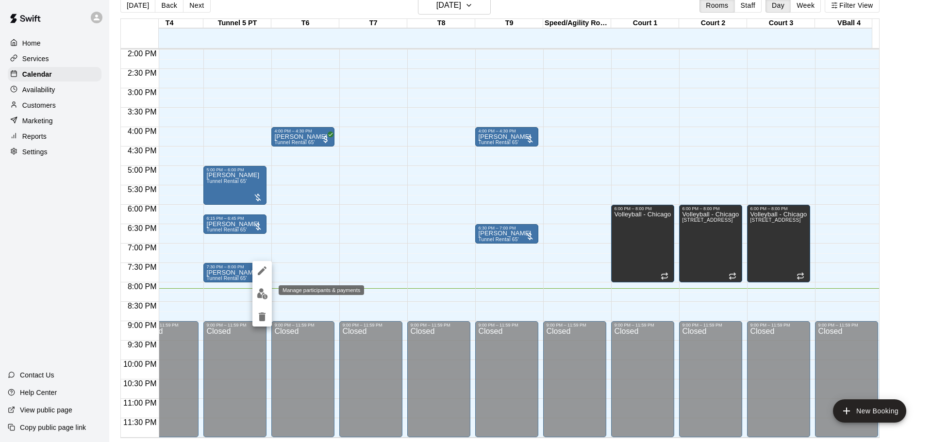
click at [266, 297] on img "edit" at bounding box center [262, 293] width 11 height 11
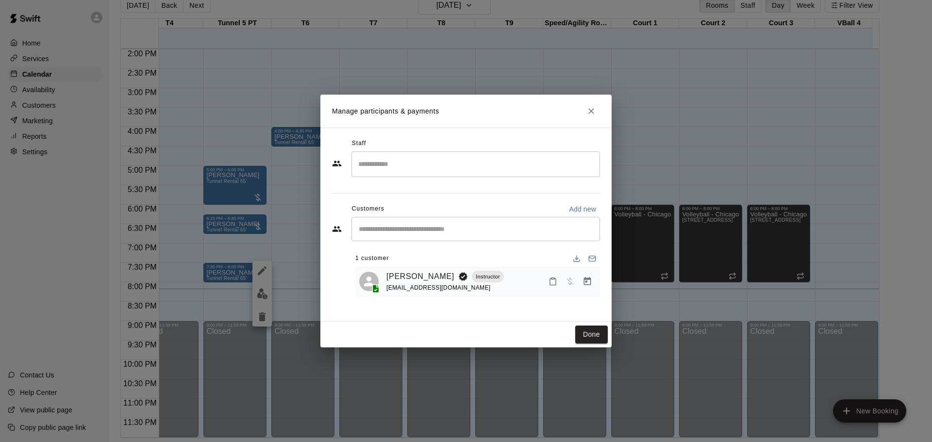
click at [590, 283] on icon "Manage bookings & payment" at bounding box center [587, 281] width 7 height 8
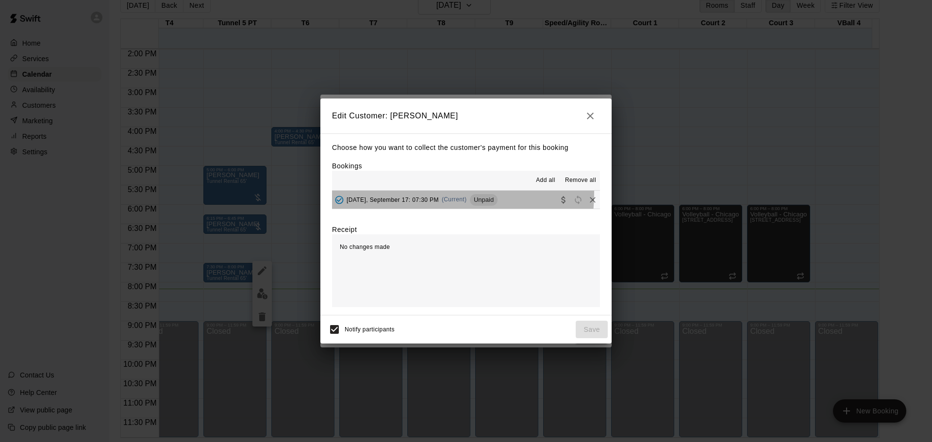
click at [409, 193] on div "[DATE], September 17: 07:30 PM (Current) Unpaid" at bounding box center [414, 200] width 165 height 15
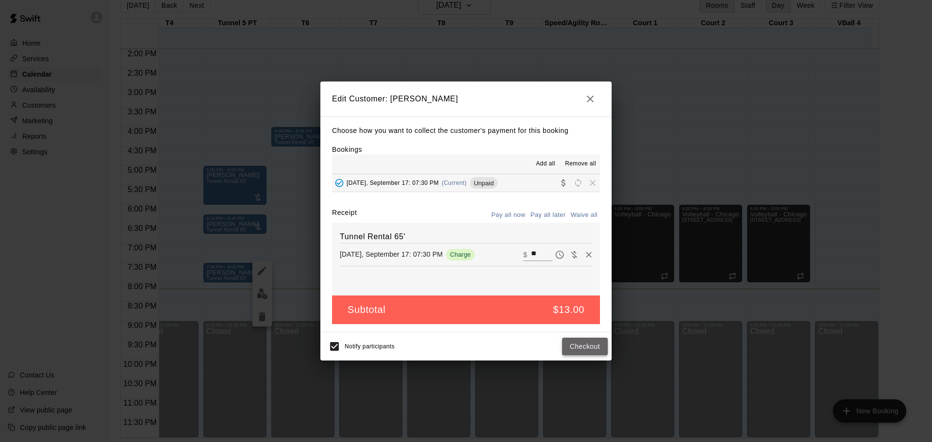
click at [589, 345] on button "Checkout" at bounding box center [585, 347] width 46 height 18
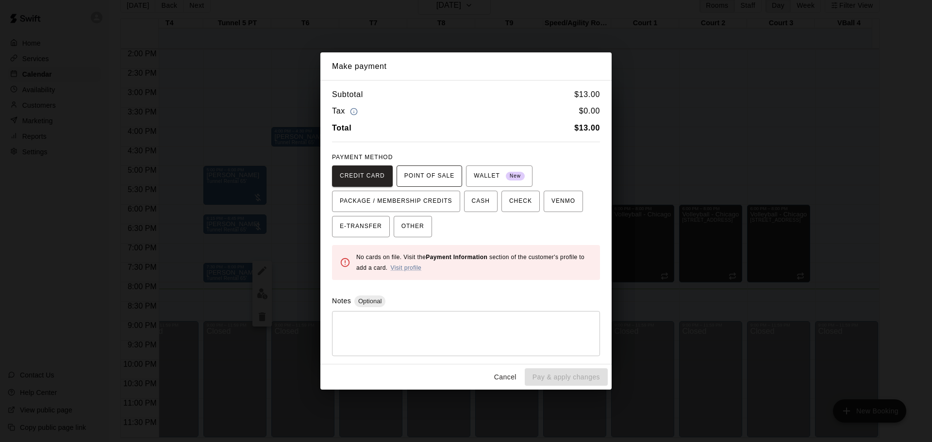
click at [409, 177] on span "POINT OF SALE" at bounding box center [429, 176] width 50 height 16
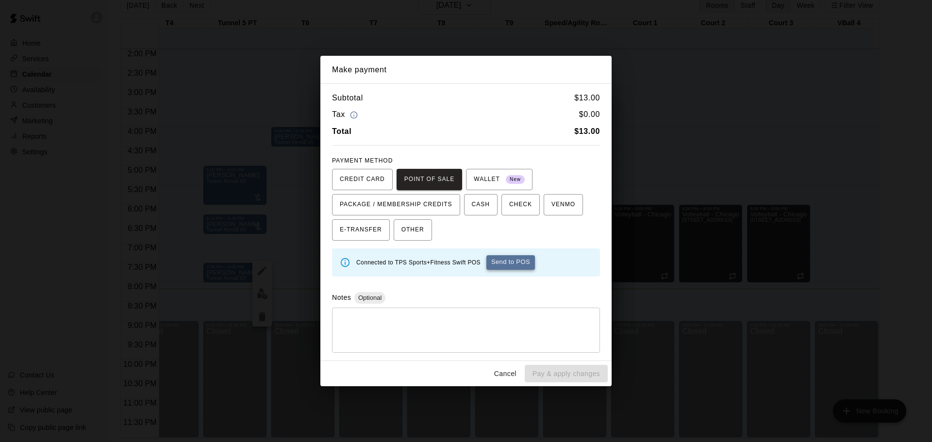
click at [503, 262] on button "Send to POS" at bounding box center [510, 262] width 49 height 15
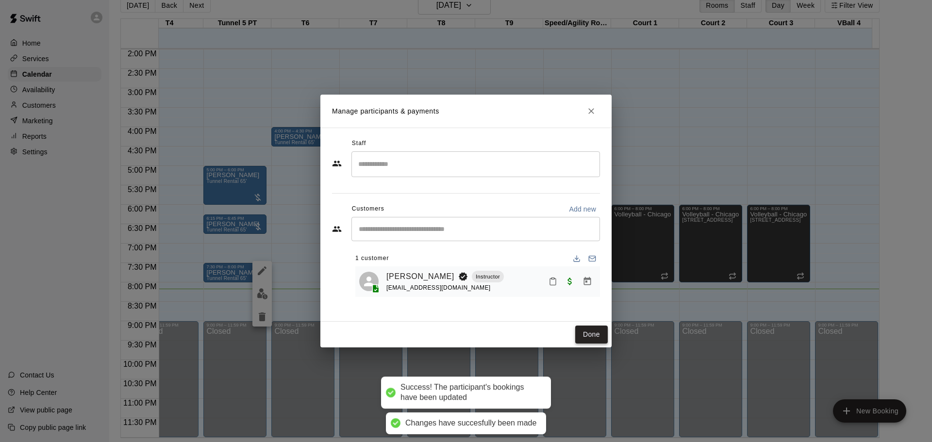
click at [586, 330] on button "Done" at bounding box center [591, 335] width 33 height 18
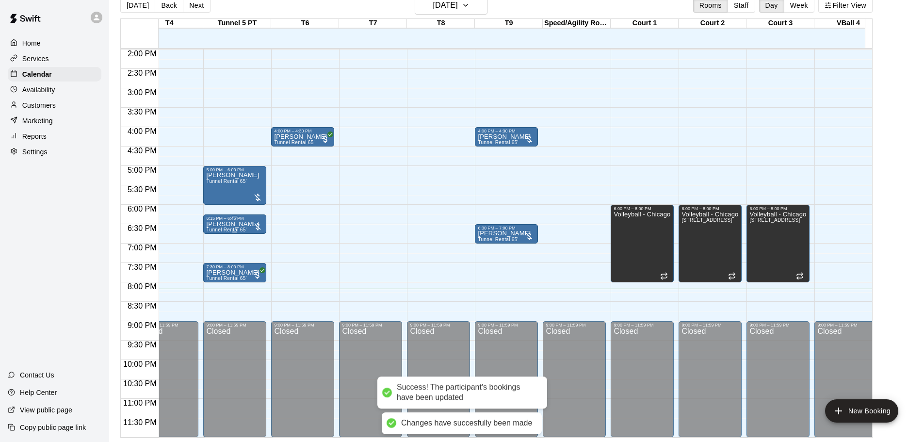
click at [254, 222] on div at bounding box center [258, 227] width 10 height 10
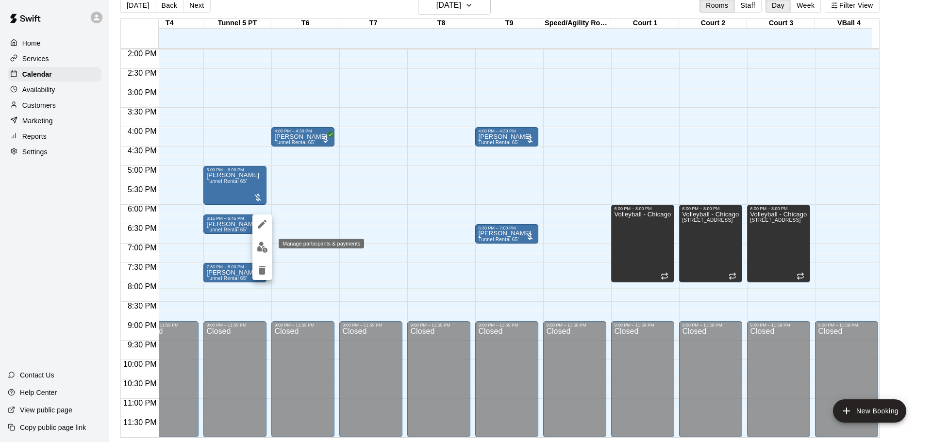
click at [264, 243] on img "edit" at bounding box center [262, 247] width 11 height 11
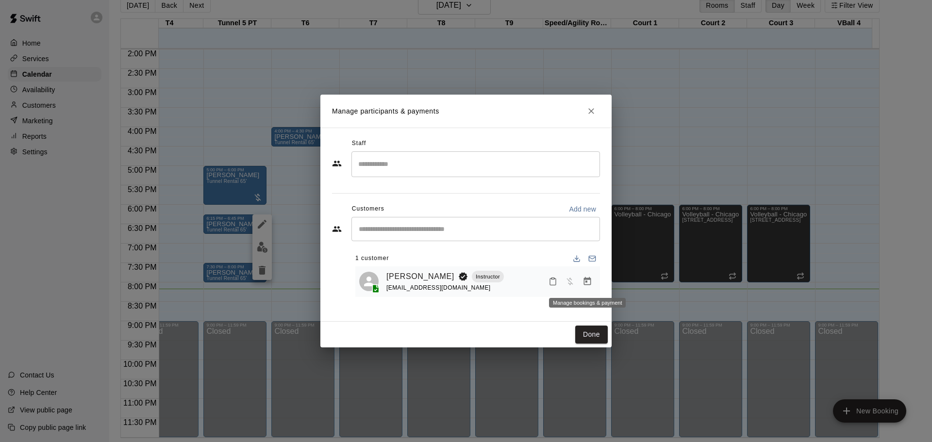
click at [592, 281] on icon "Manage bookings & payment" at bounding box center [587, 282] width 10 height 10
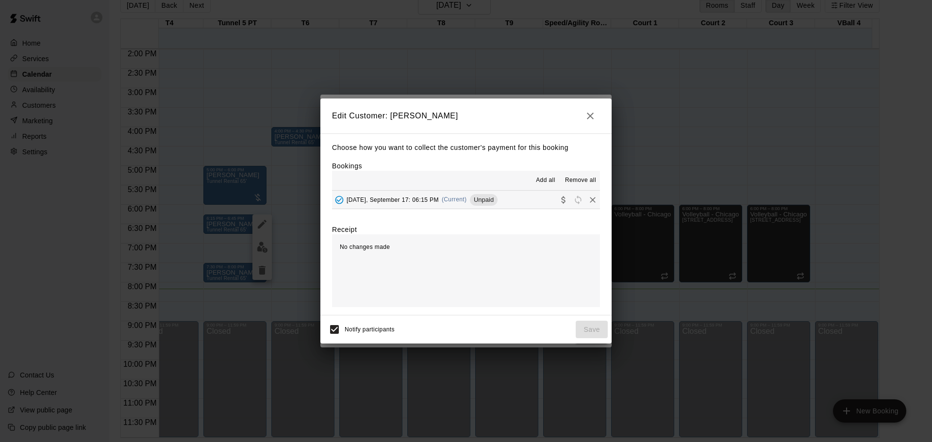
click at [432, 192] on button "[DATE], September 17: 06:15 PM (Current) Unpaid" at bounding box center [466, 200] width 268 height 18
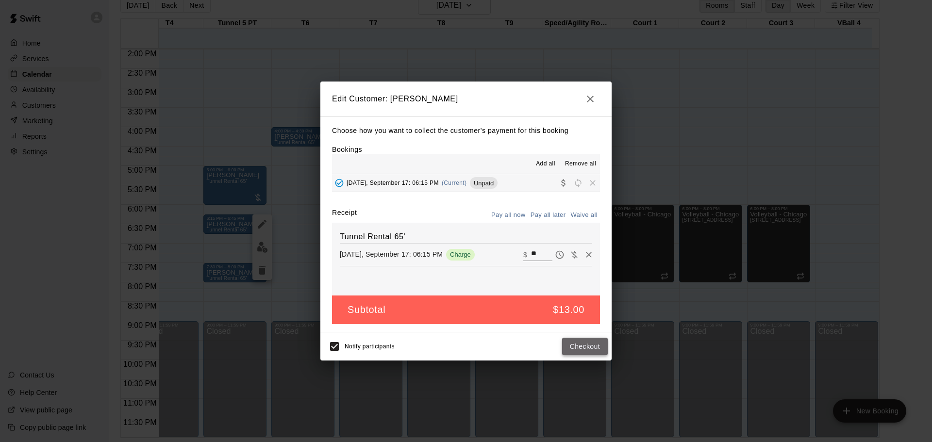
click at [589, 345] on button "Checkout" at bounding box center [585, 347] width 46 height 18
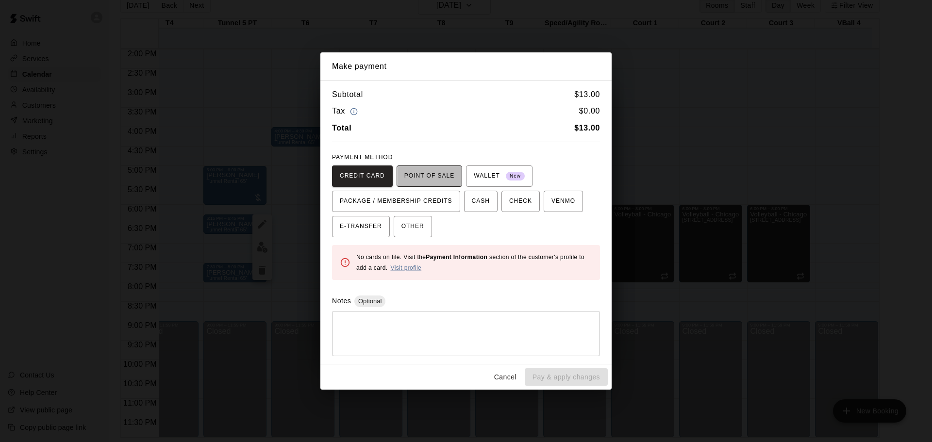
click at [430, 174] on span "POINT OF SALE" at bounding box center [429, 176] width 50 height 16
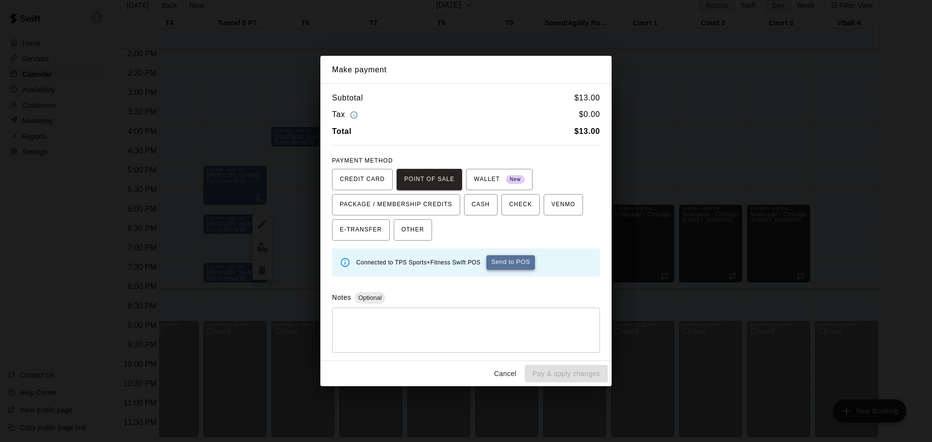
click at [503, 264] on button "Send to POS" at bounding box center [510, 262] width 49 height 15
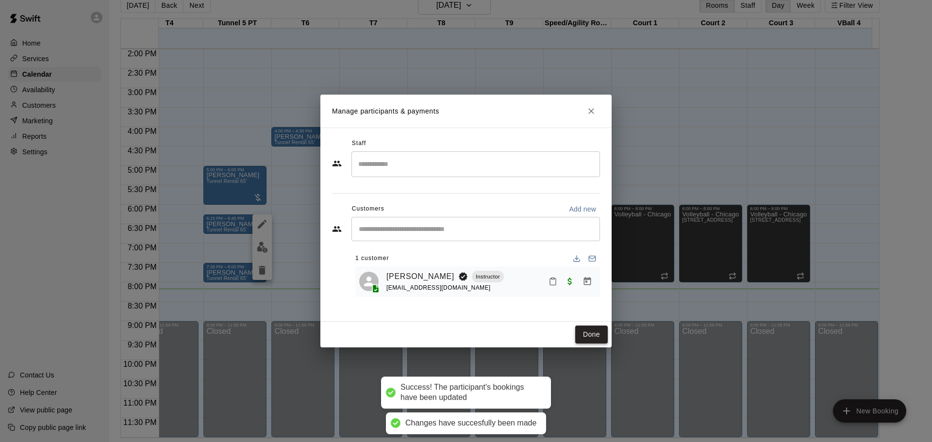
click at [589, 331] on button "Done" at bounding box center [591, 335] width 33 height 18
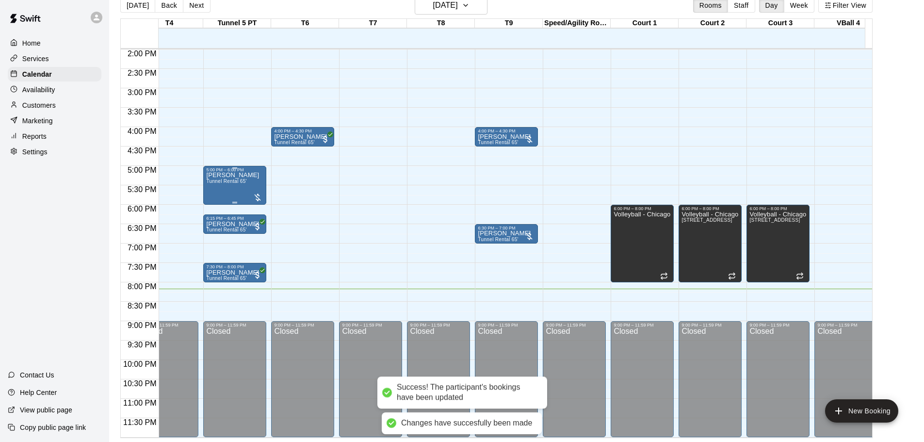
click at [260, 193] on div at bounding box center [258, 198] width 10 height 10
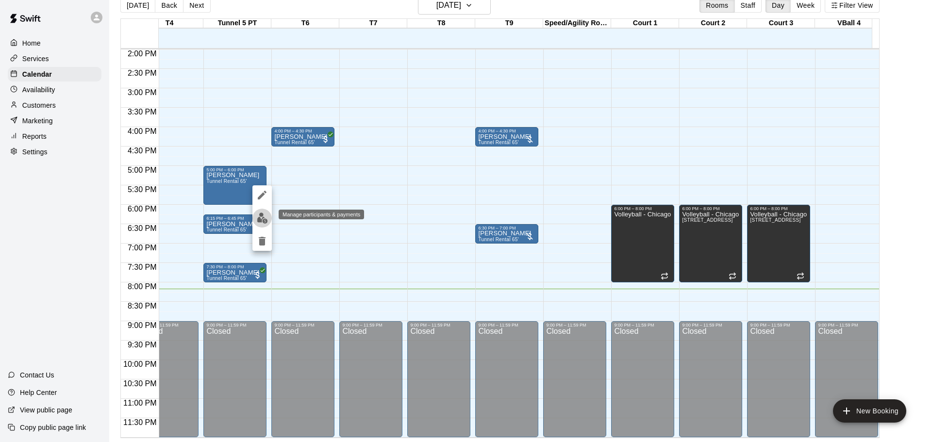
click at [264, 213] on img "edit" at bounding box center [262, 218] width 11 height 11
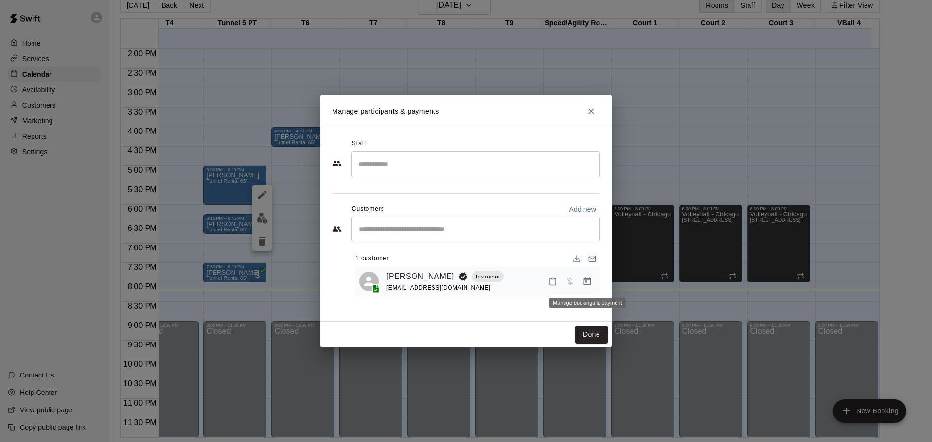
click at [587, 285] on icon "Manage bookings & payment" at bounding box center [587, 281] width 7 height 8
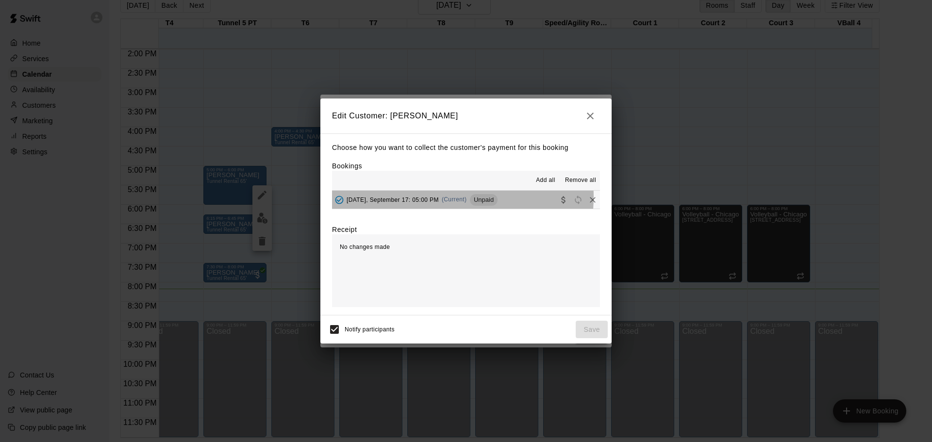
click at [432, 197] on span "[DATE], September 17: 05:00 PM" at bounding box center [393, 199] width 92 height 7
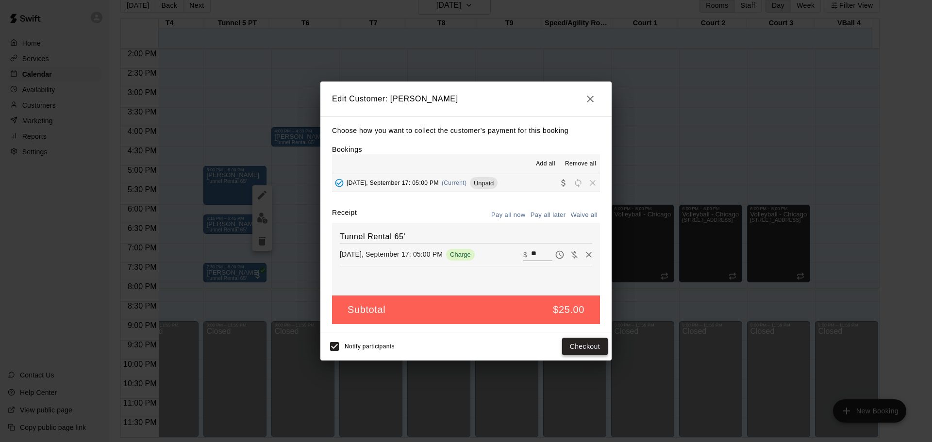
click at [580, 348] on button "Checkout" at bounding box center [585, 347] width 46 height 18
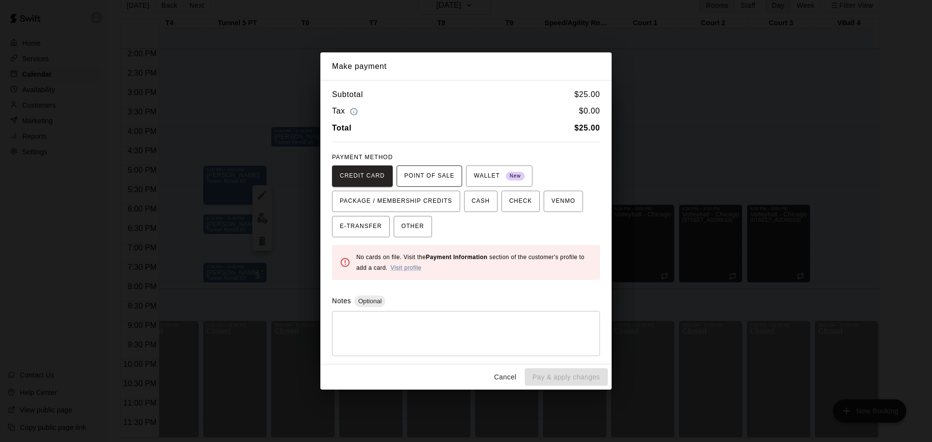
click at [446, 173] on span "POINT OF SALE" at bounding box center [429, 176] width 50 height 16
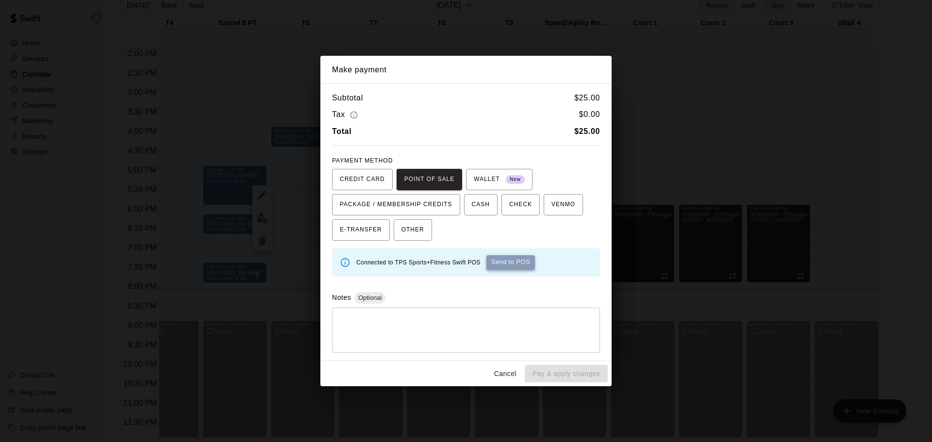
click at [522, 259] on button "Send to POS" at bounding box center [510, 262] width 49 height 15
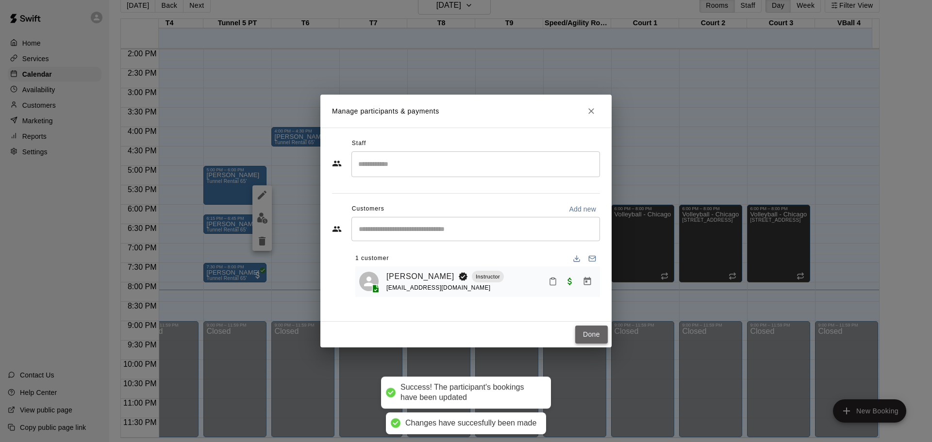
click at [588, 331] on button "Done" at bounding box center [591, 335] width 33 height 18
